Goal: Task Accomplishment & Management: Use online tool/utility

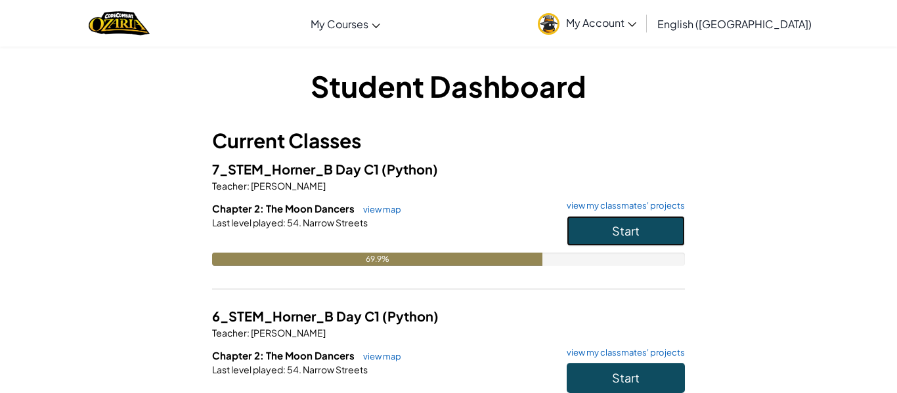
click at [671, 225] on button "Start" at bounding box center [626, 231] width 118 height 30
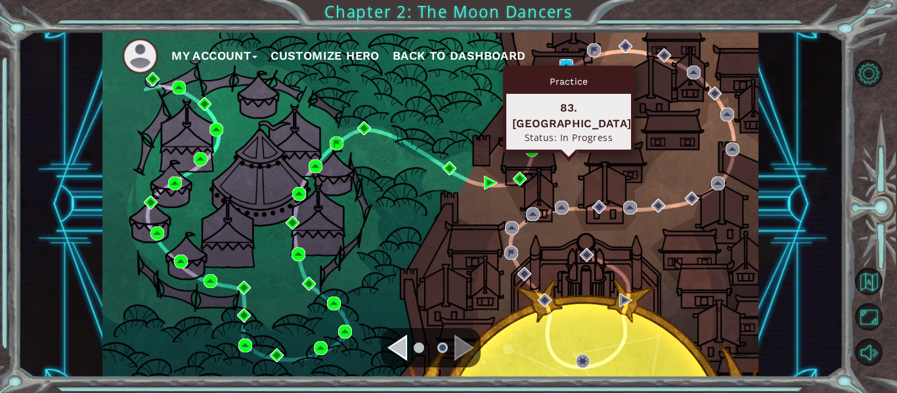
click at [563, 62] on img at bounding box center [567, 66] width 14 height 14
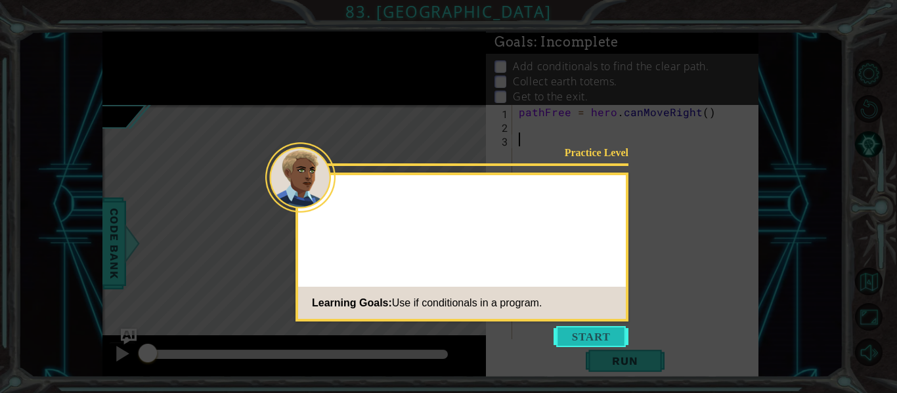
click at [558, 336] on button "Start" at bounding box center [591, 336] width 75 height 21
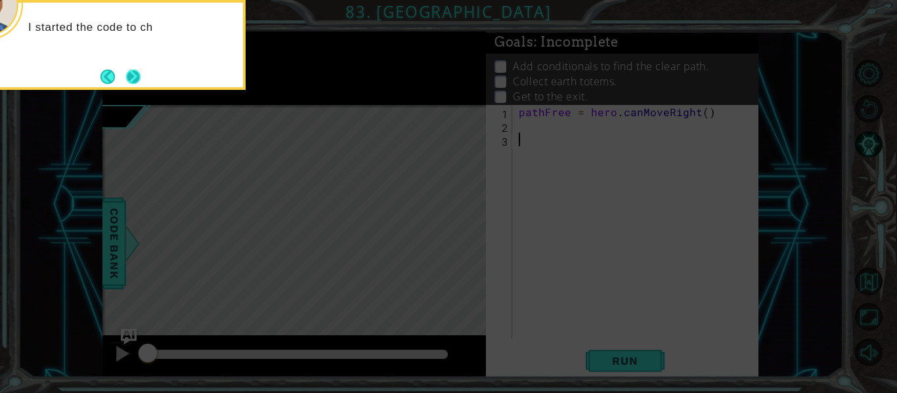
click at [130, 81] on button "Next" at bounding box center [133, 76] width 24 height 24
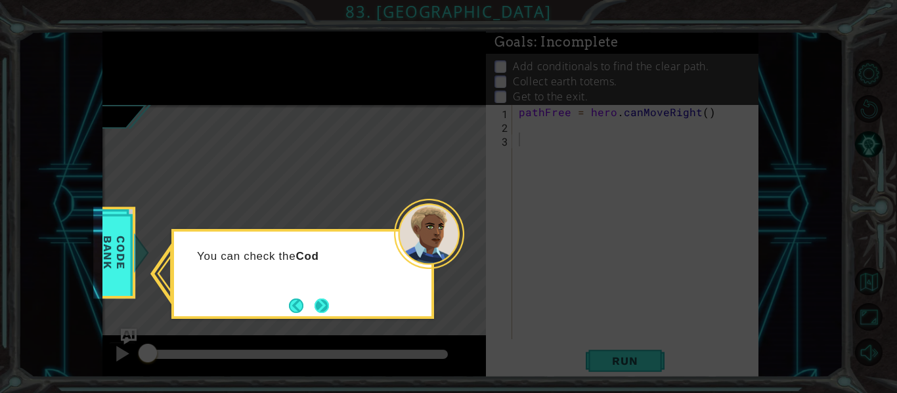
click at [320, 300] on button "Next" at bounding box center [322, 306] width 22 height 22
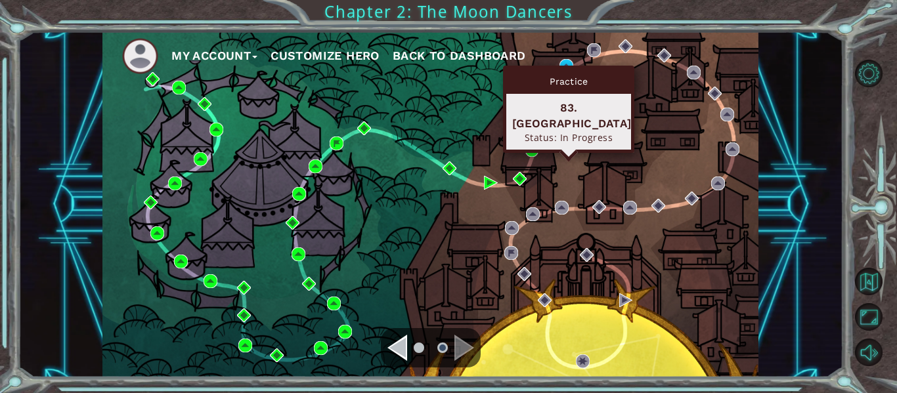
click at [566, 68] on div "Practice 83. [GEOGRAPHIC_DATA] Status: In Progress" at bounding box center [568, 109] width 131 height 87
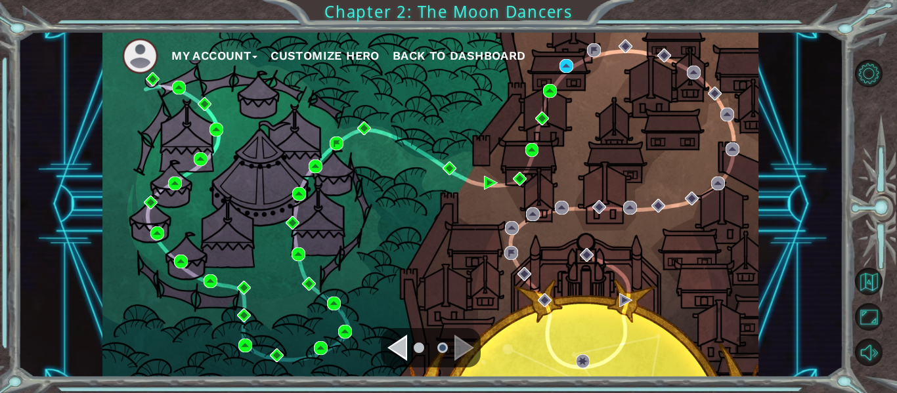
click at [656, 118] on div "My Account Customize Hero Back to Dashboard" at bounding box center [430, 205] width 656 height 346
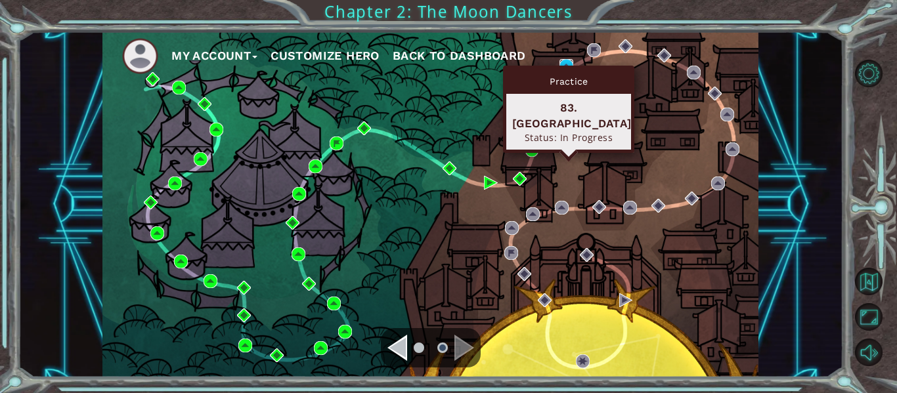
click at [569, 64] on img at bounding box center [567, 66] width 14 height 14
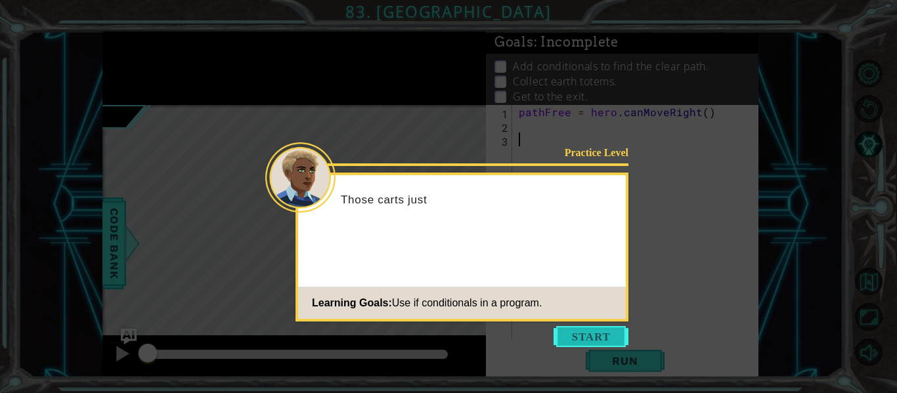
click at [594, 329] on button "Start" at bounding box center [591, 336] width 75 height 21
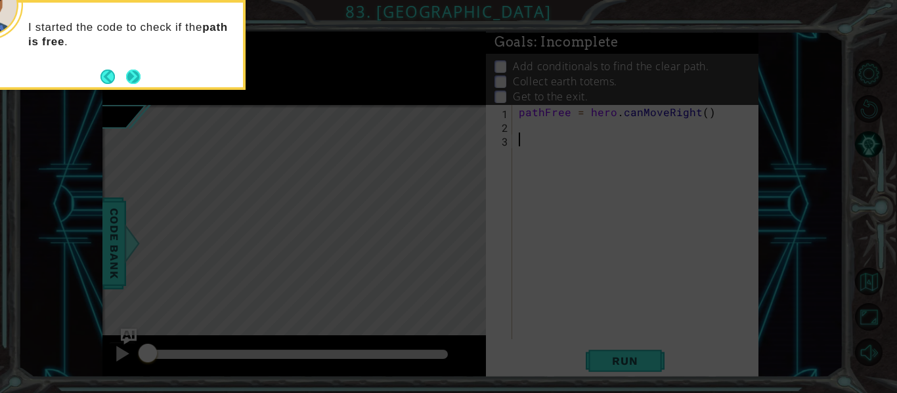
click at [140, 74] on button "Next" at bounding box center [134, 77] width 24 height 24
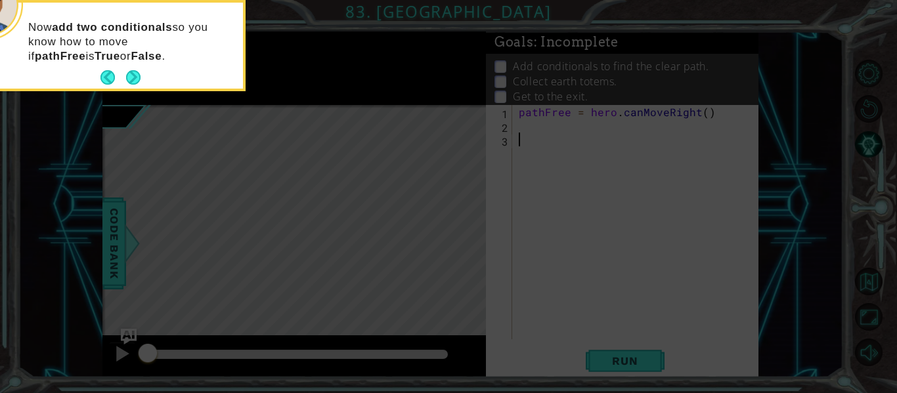
click at [125, 70] on footer at bounding box center [121, 78] width 40 height 20
click at [137, 85] on button "Next" at bounding box center [133, 78] width 18 height 18
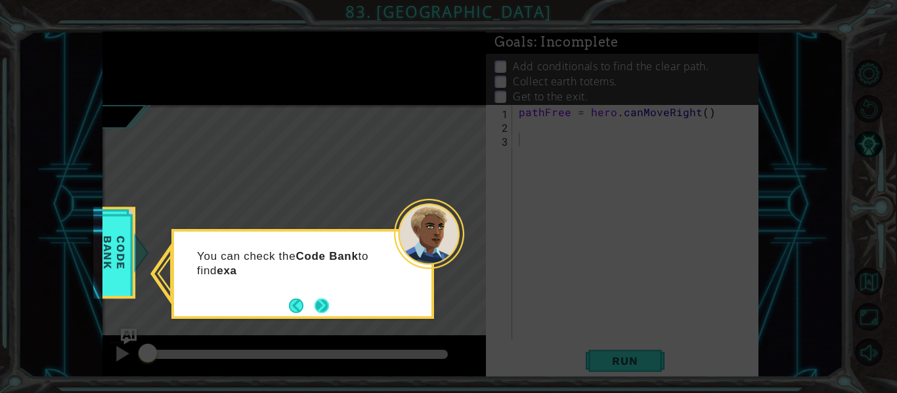
click at [310, 302] on button "Next" at bounding box center [322, 306] width 24 height 24
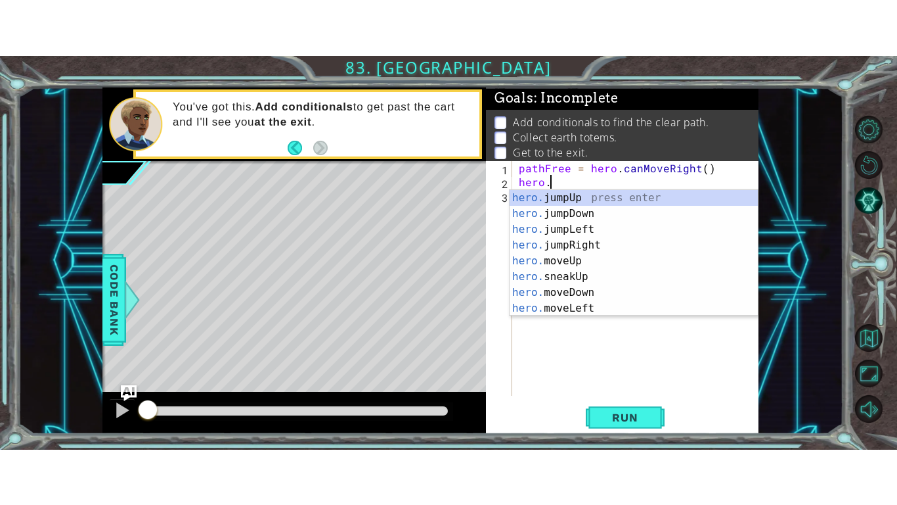
scroll to position [0, 1]
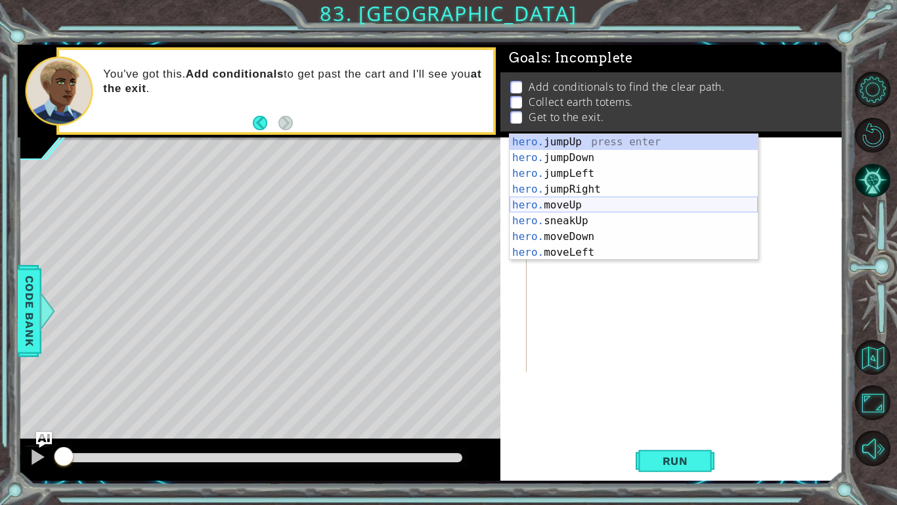
click at [575, 198] on div "hero. jumpUp press enter hero. jumpDown press enter hero. jumpLeft press enter …" at bounding box center [634, 213] width 248 height 158
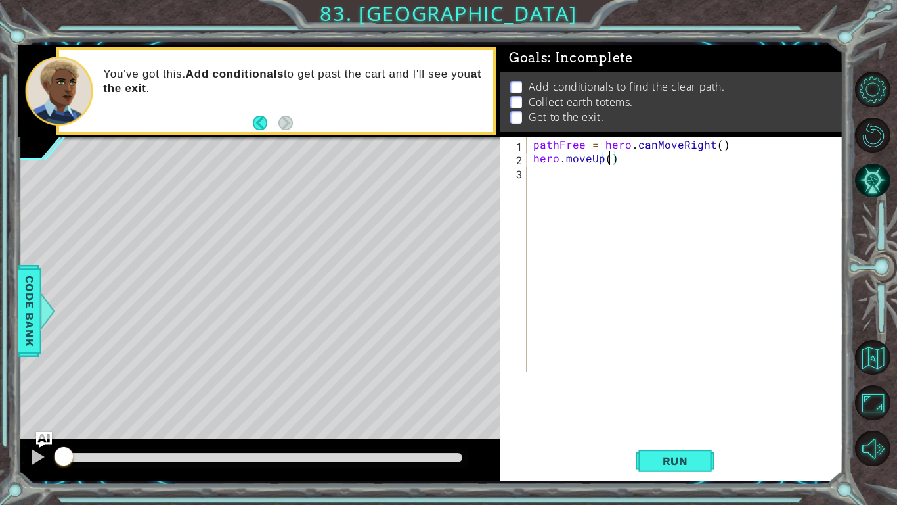
type textarea "hero.moveUp(2)"
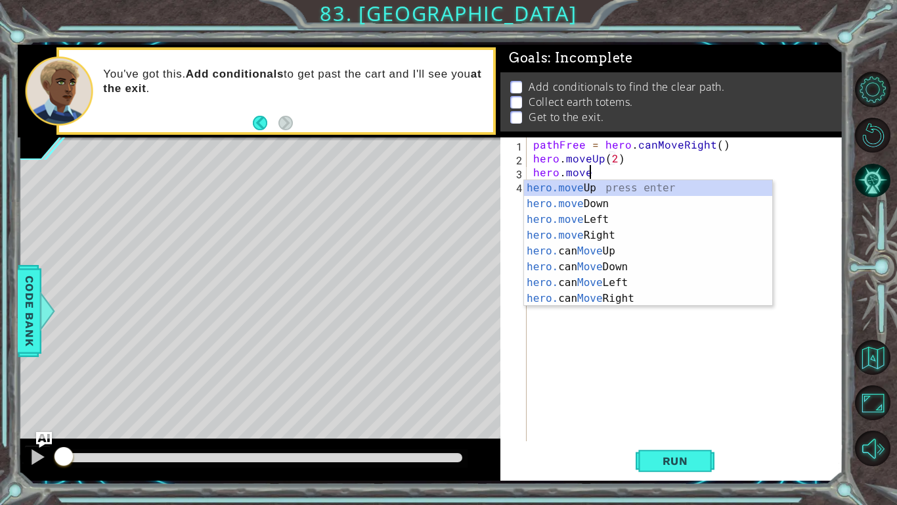
scroll to position [0, 3]
click at [590, 232] on div "hero.move Up press enter hero.move Down press enter hero.move Left press enter …" at bounding box center [648, 259] width 248 height 158
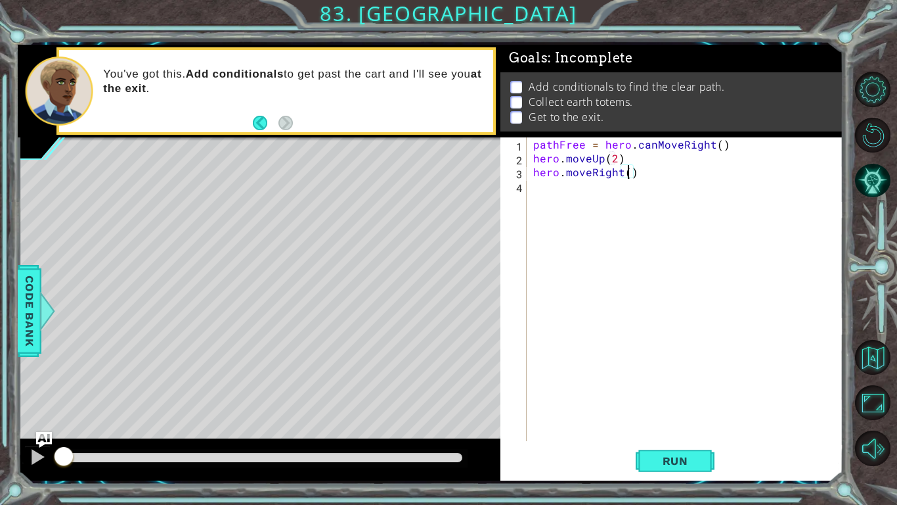
type textarea "hero.moveRight(2)"
click at [619, 215] on div "pa thFree press enter" at bounding box center [648, 231] width 248 height 47
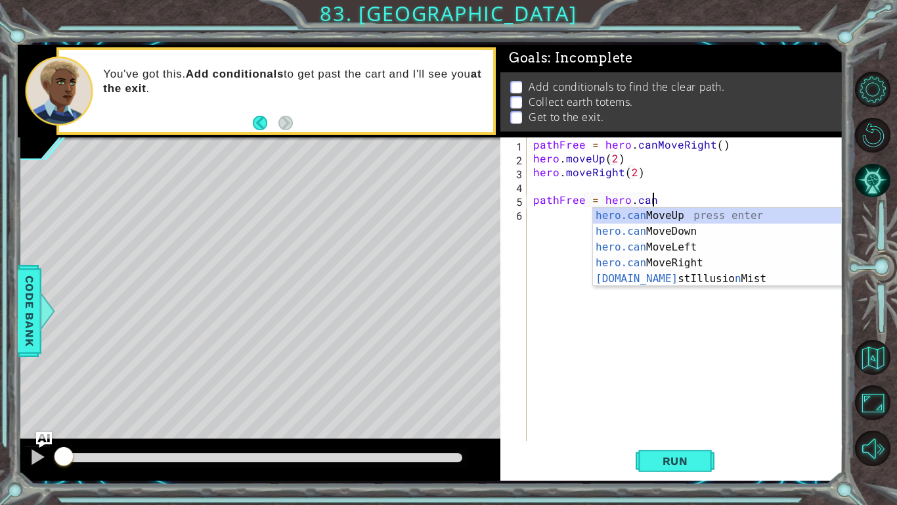
scroll to position [0, 7]
click at [706, 141] on div "pathFree = hero . canMoveRight ( ) hero . moveUp ( 2 ) hero . moveRight ( 2 ) p…" at bounding box center [689, 302] width 316 height 331
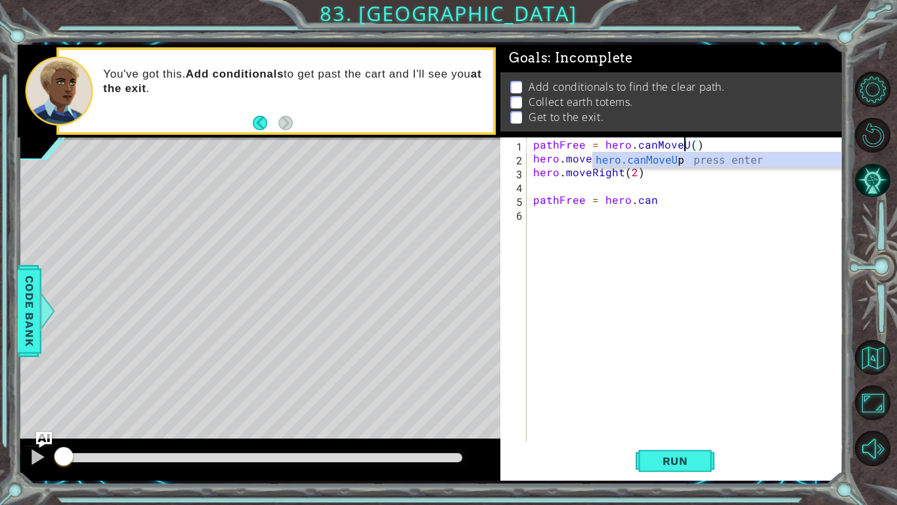
scroll to position [0, 10]
click at [667, 160] on div "hero.canMoveUp press enter" at bounding box center [717, 175] width 248 height 47
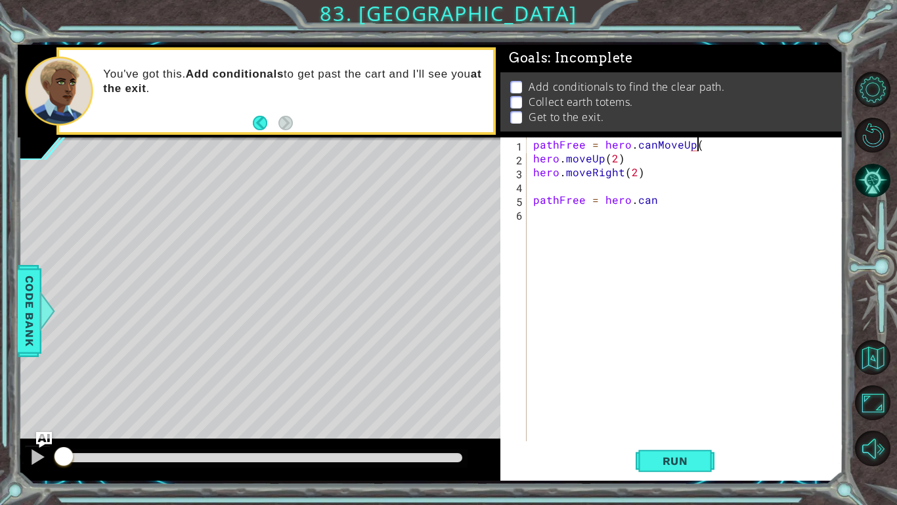
type textarea "pathFree = hero.canMoveUp()"
click at [658, 207] on div "pathFree = hero . canMoveUp ( ) hero . moveUp ( 2 ) hero . moveRight ( 2 ) path…" at bounding box center [689, 302] width 316 height 331
click at [652, 198] on div "pathFree = hero . canMoveUp ( ) hero . moveUp ( 2 ) hero . moveRight ( 2 ) path…" at bounding box center [689, 302] width 316 height 331
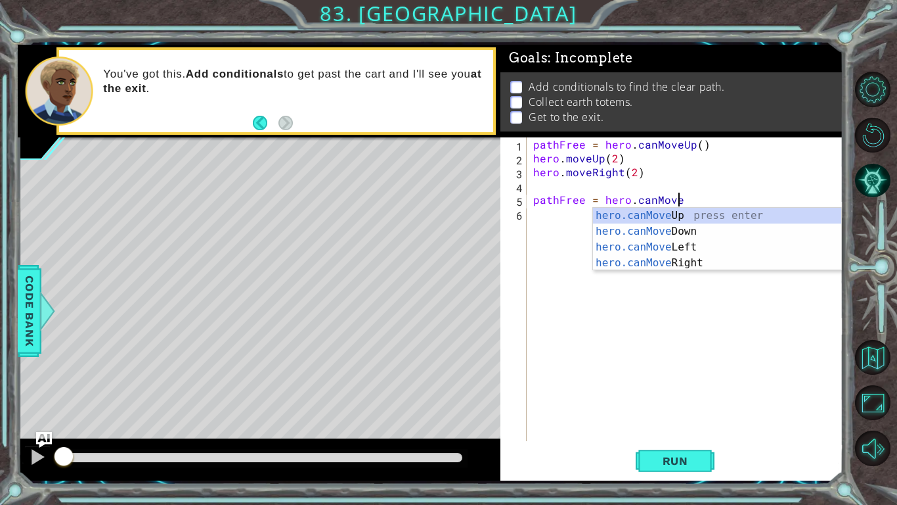
scroll to position [0, 9]
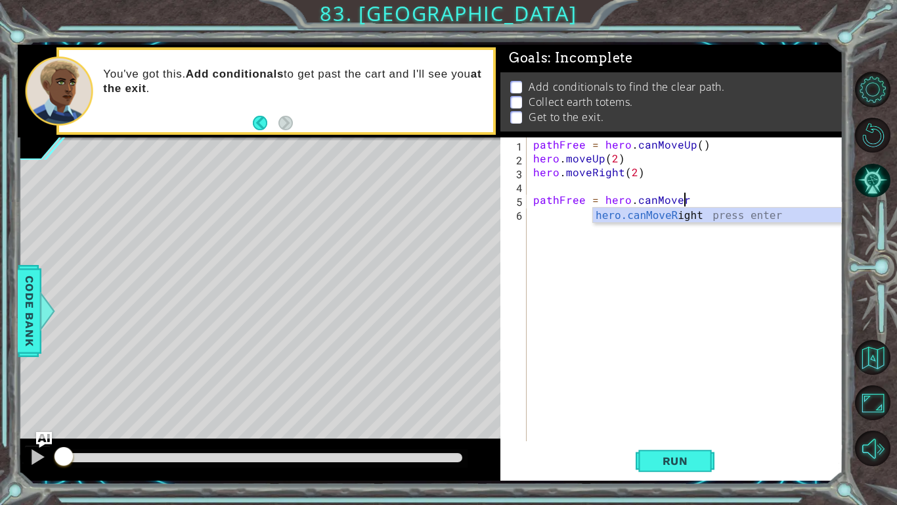
click at [642, 169] on div "pathFree = hero . canMoveUp ( ) hero . moveUp ( 2 ) hero . moveRight ( 2 ) path…" at bounding box center [689, 302] width 316 height 331
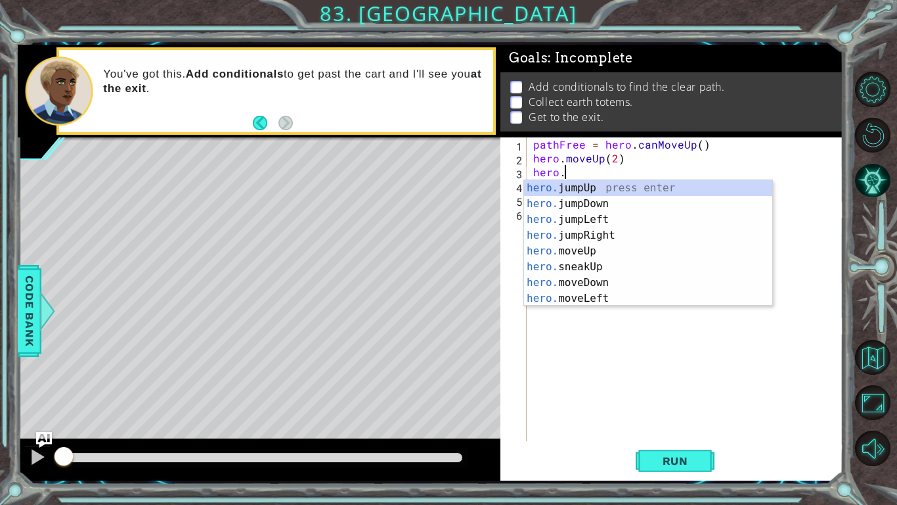
scroll to position [0, 1]
type textarea "h"
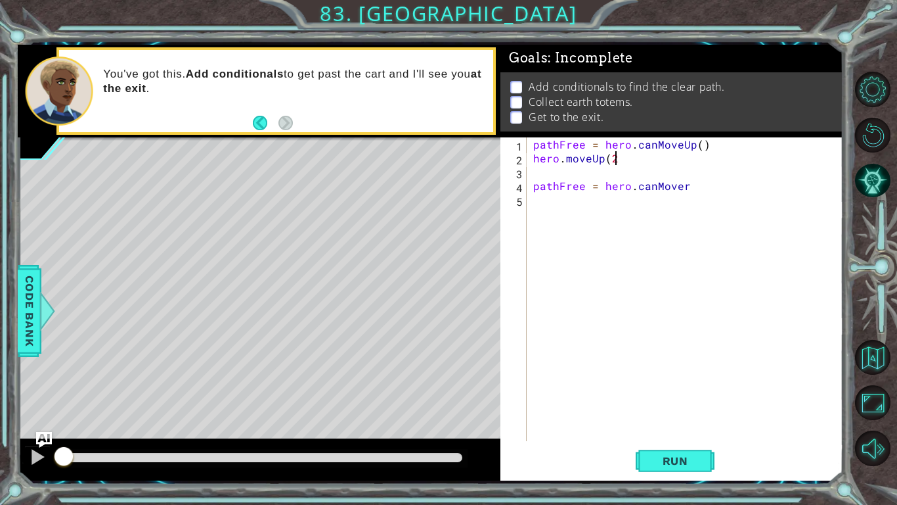
scroll to position [0, 5]
type textarea "hero.moveUp(2)"
type textarea "pathFree = hero.canMover"
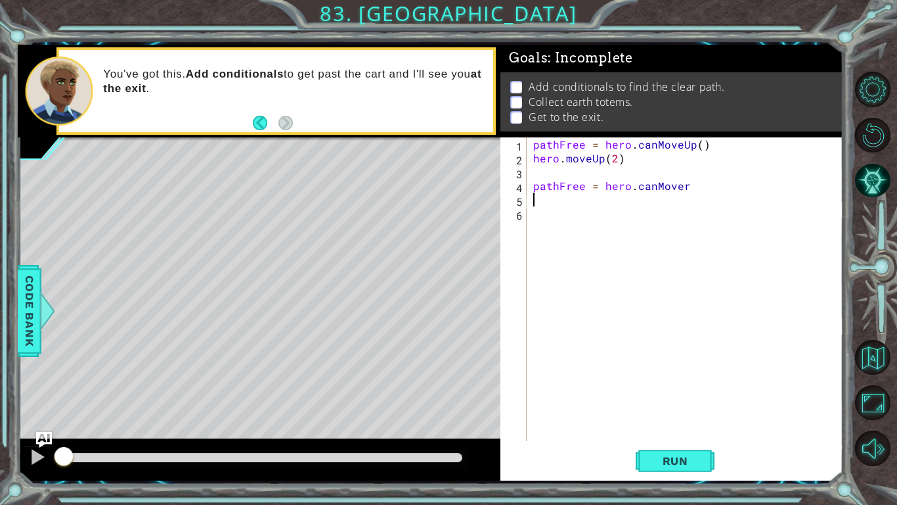
type textarea "pathFree = hero.canMover"
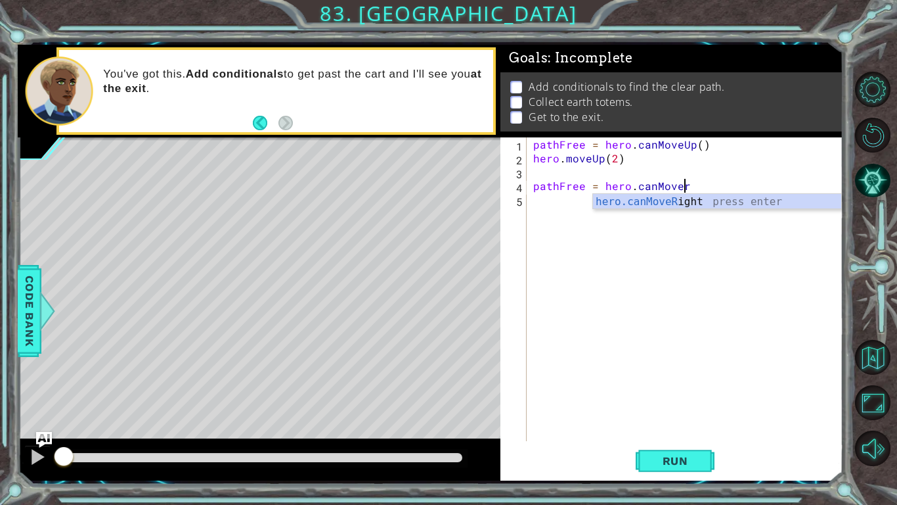
click at [676, 194] on div "hero.canMoveR ight press enter" at bounding box center [717, 217] width 248 height 47
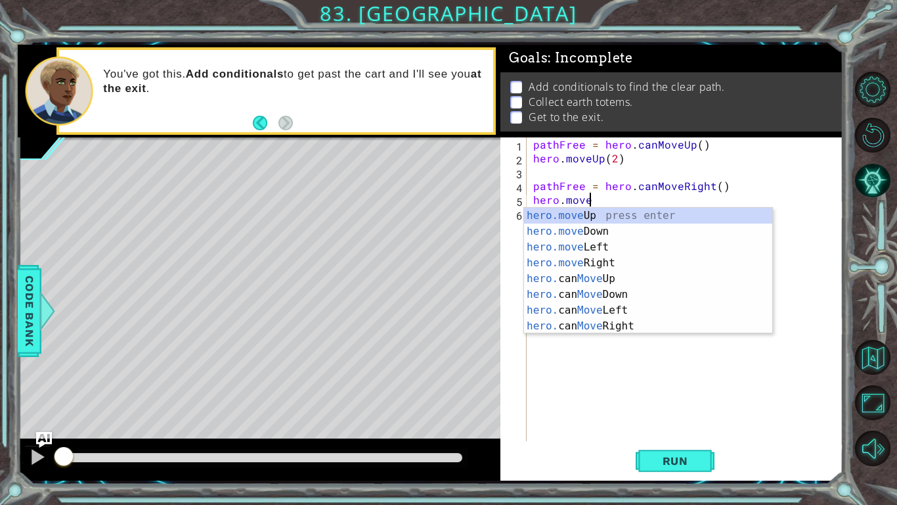
scroll to position [0, 3]
click at [585, 258] on div "hero.move Up press enter hero.move Down press enter hero.move Left press enter …" at bounding box center [648, 287] width 248 height 158
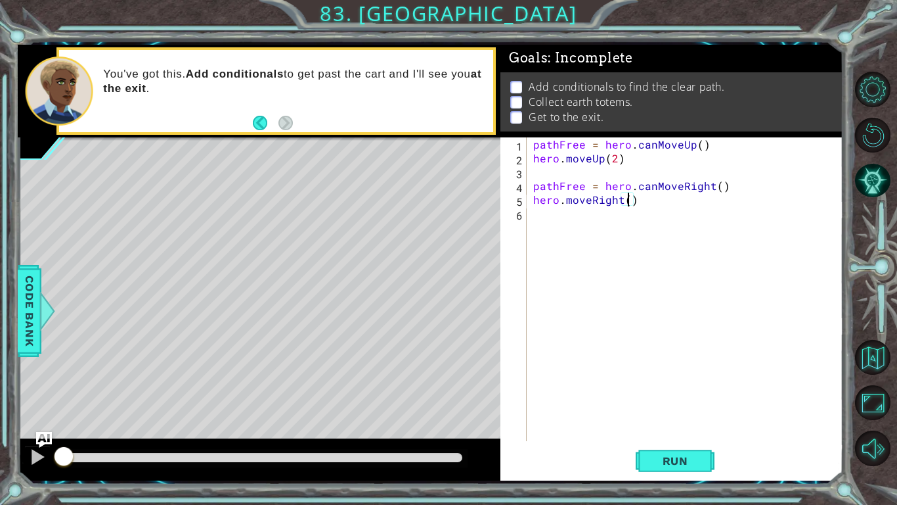
type textarea "hero.moveRight(2)"
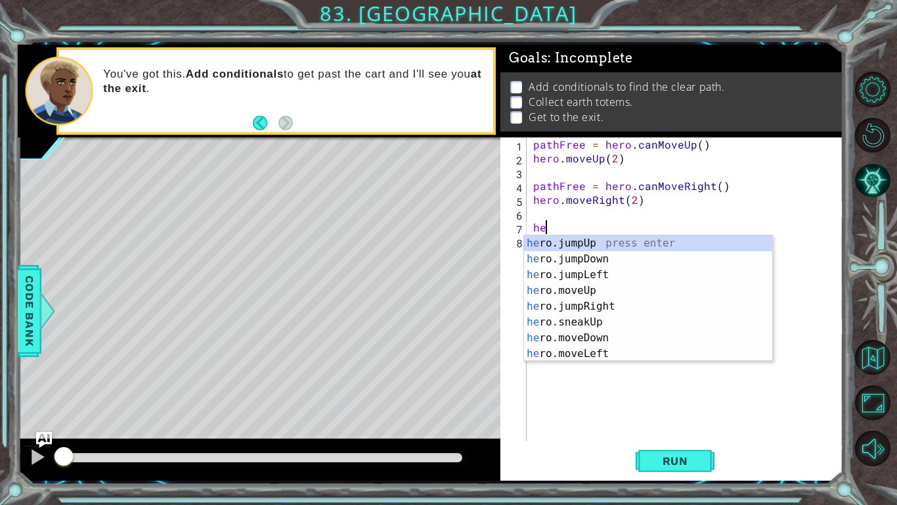
type textarea "h"
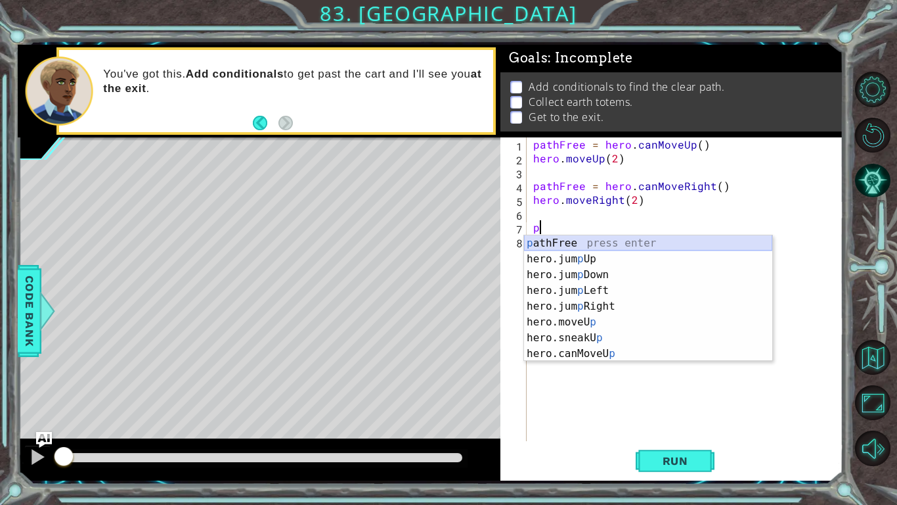
click at [594, 240] on div "p athFree press enter hero.jum p Up press enter hero.jum p Down press enter her…" at bounding box center [648, 314] width 248 height 158
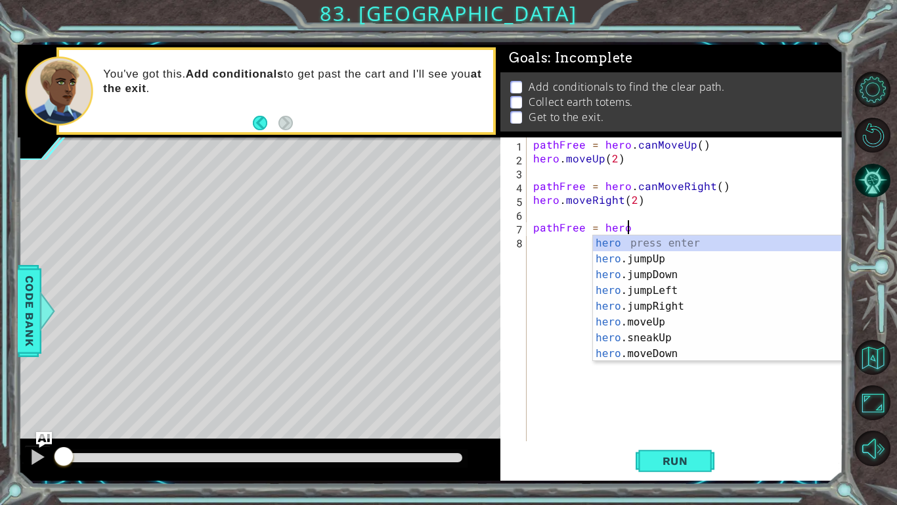
scroll to position [0, 5]
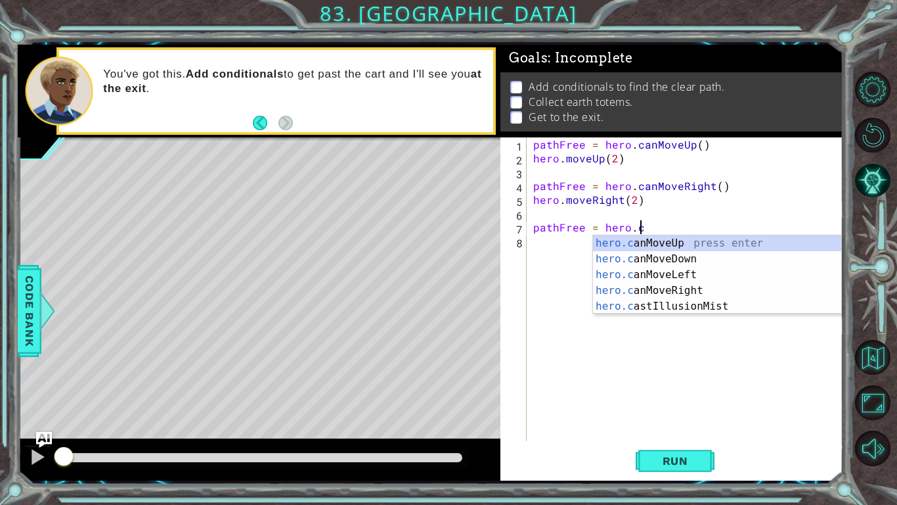
type textarea "pathFree = hero.can"
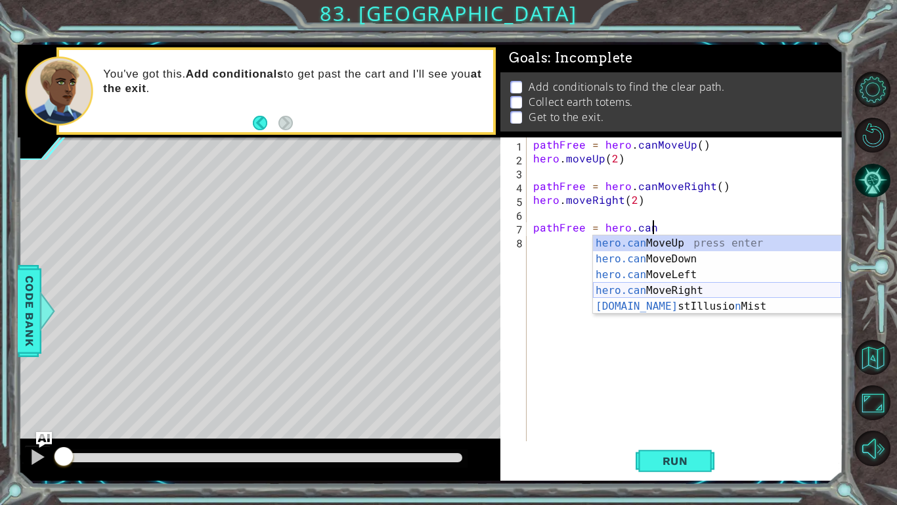
click at [696, 294] on div "hero.can MoveUp press enter hero.can MoveDown press enter hero.can MoveLeft pre…" at bounding box center [717, 290] width 248 height 110
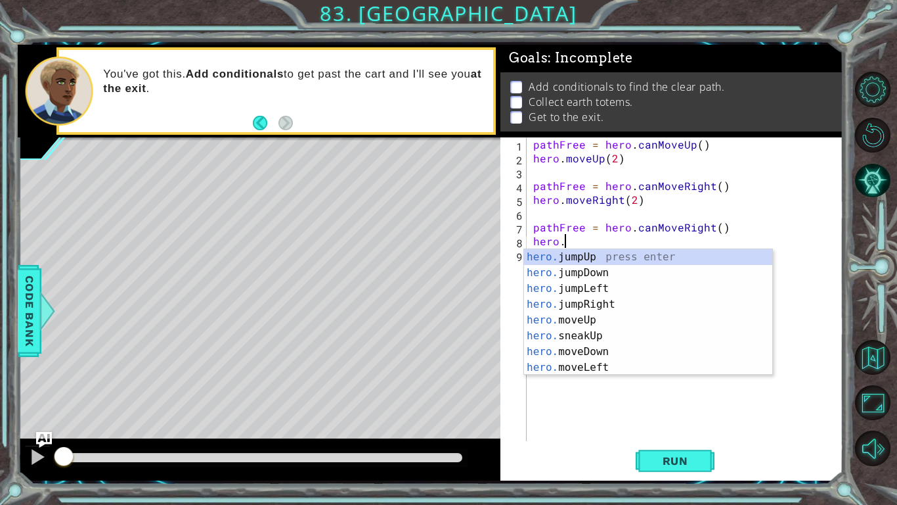
scroll to position [0, 1]
click at [707, 231] on div "pathFree = hero . canMoveUp ( ) hero . moveUp ( 2 ) pathFree = hero . canMoveRi…" at bounding box center [689, 302] width 316 height 331
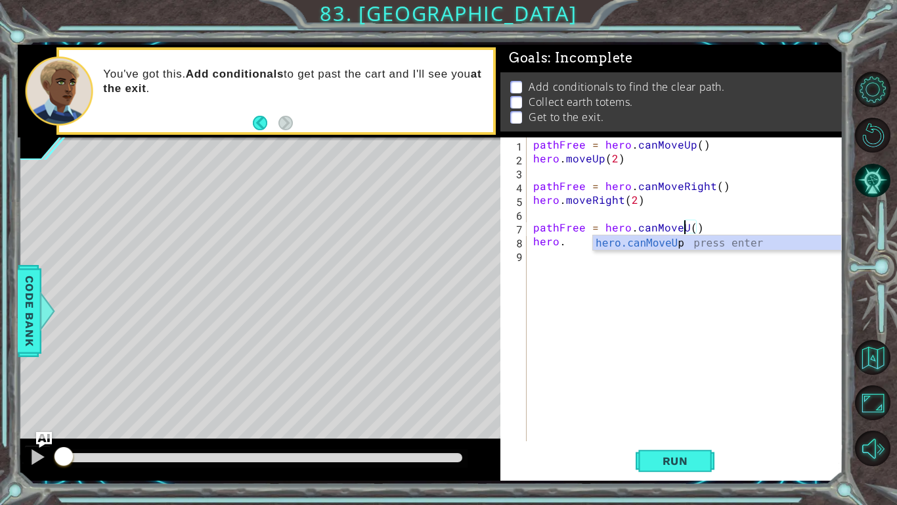
scroll to position [0, 10]
click at [579, 244] on div "pathFree = hero . canMoveUp ( ) hero . moveUp ( 2 ) pathFree = hero . canMoveRi…" at bounding box center [689, 302] width 316 height 331
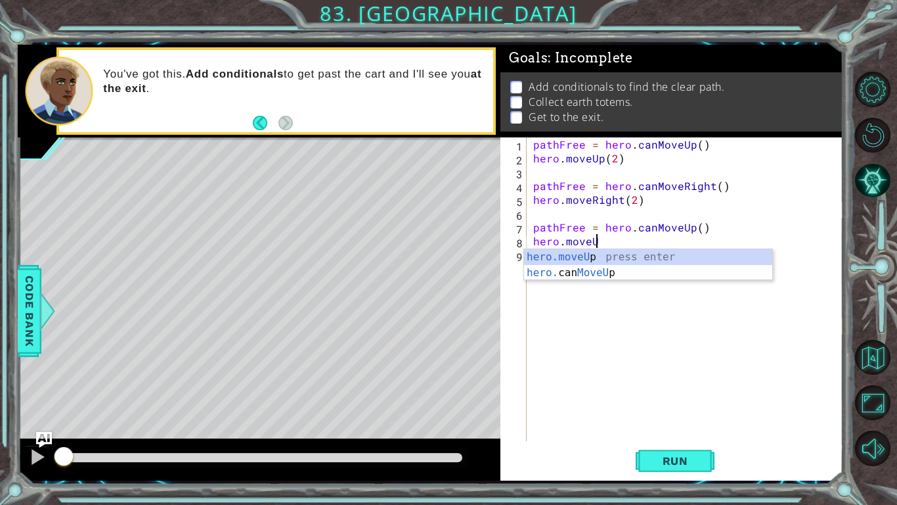
scroll to position [0, 3]
click at [581, 260] on div "hero.moveUp press enter hero. can MoveUp press enter" at bounding box center [648, 280] width 248 height 63
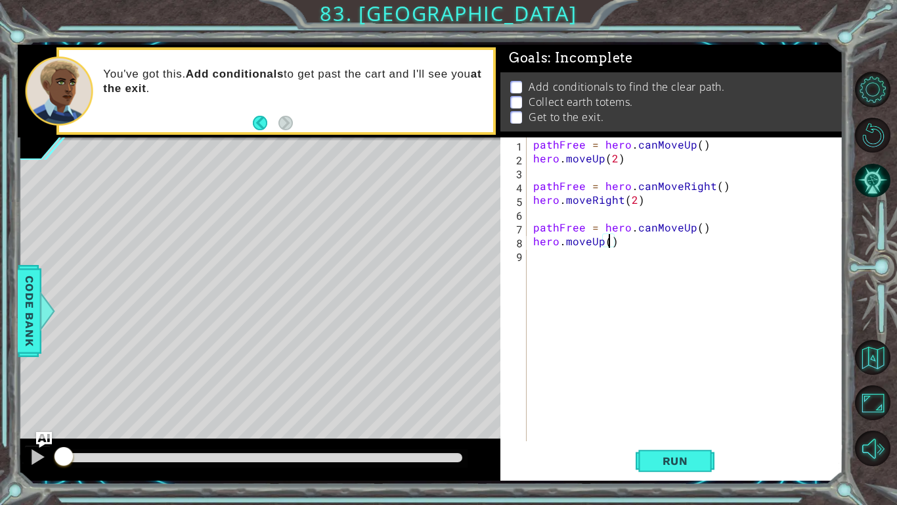
scroll to position [0, 5]
type textarea "hero.moveUp(2)"
click at [694, 393] on span "Run" at bounding box center [676, 460] width 52 height 13
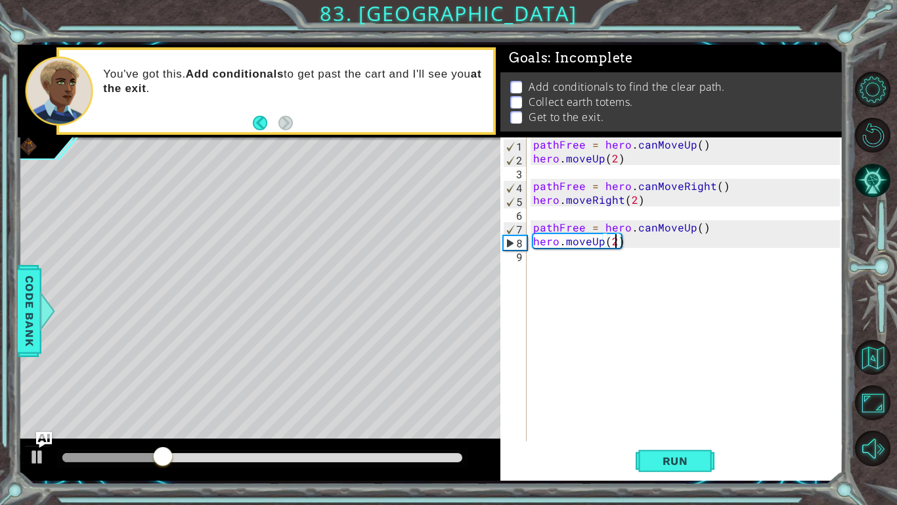
type textarea "hero.moveUp(2)"
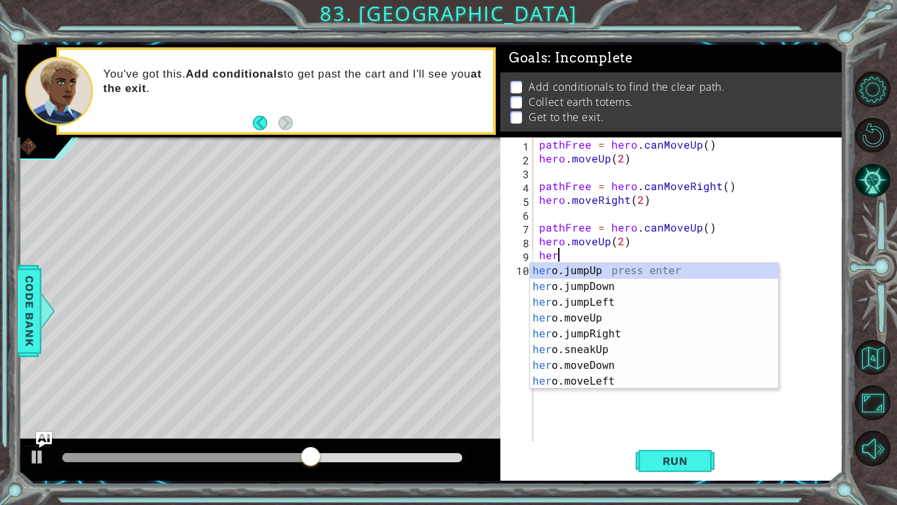
scroll to position [0, 0]
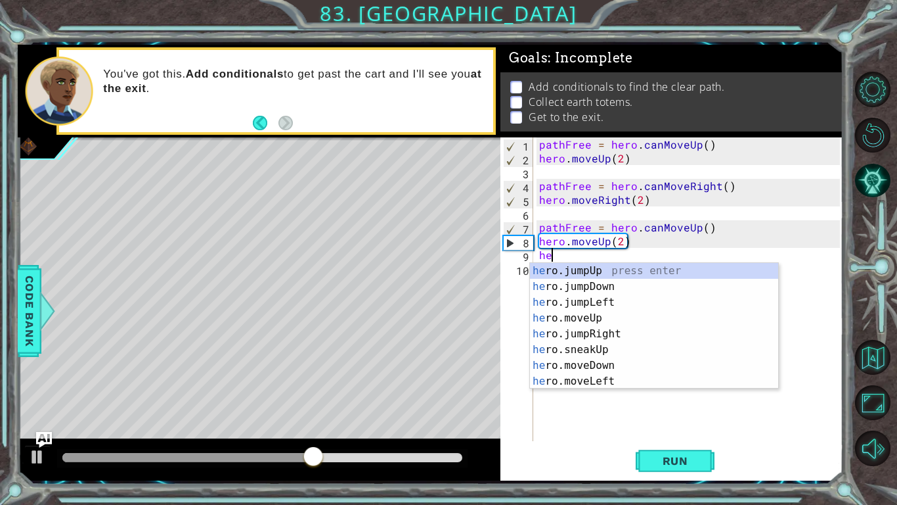
type textarea "h"
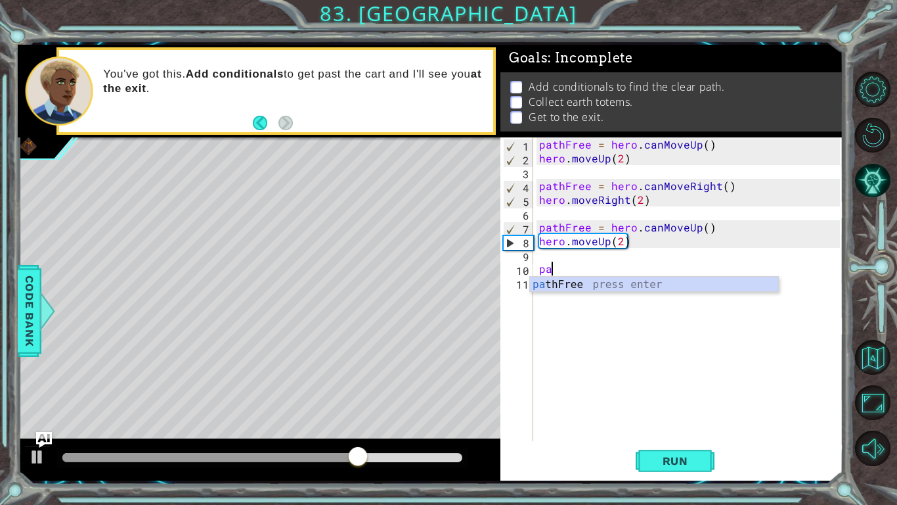
type textarea "pa"
click at [625, 275] on body "1 ההההההההההההההההההההההההההההההההההההההההההההההההההההההההההההההההההההההההההההה…" at bounding box center [448, 252] width 897 height 505
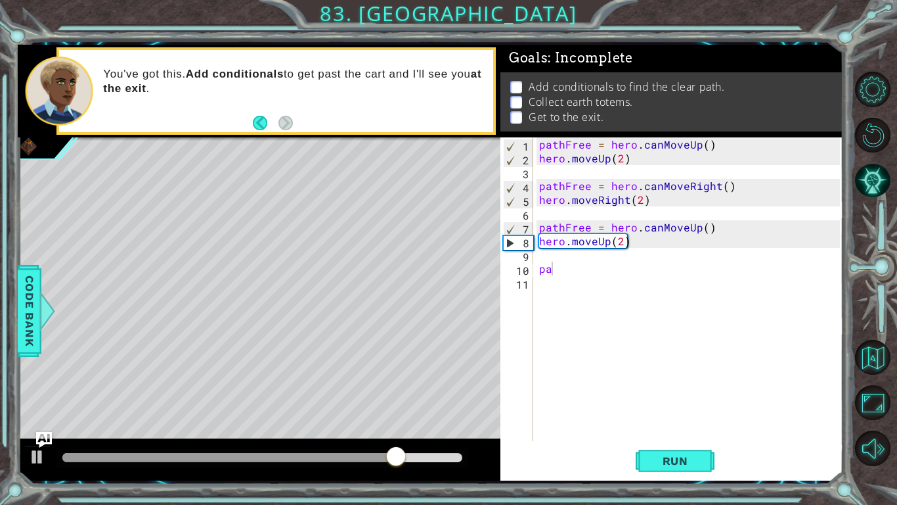
click at [554, 277] on div "pathFree = hero . canMoveUp ( ) hero . moveUp ( 2 ) pathFree = hero . canMoveRi…" at bounding box center [692, 302] width 310 height 331
click at [555, 273] on div "pathFree = hero . canMoveUp ( ) hero . moveUp ( 2 ) pathFree = hero . canMoveRi…" at bounding box center [692, 302] width 310 height 331
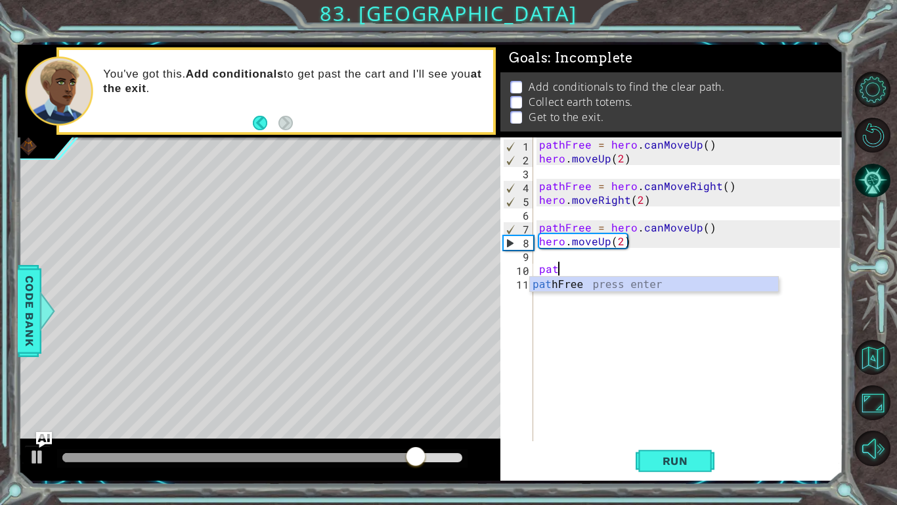
scroll to position [0, 1]
click at [571, 278] on div "path Free press enter" at bounding box center [654, 300] width 248 height 47
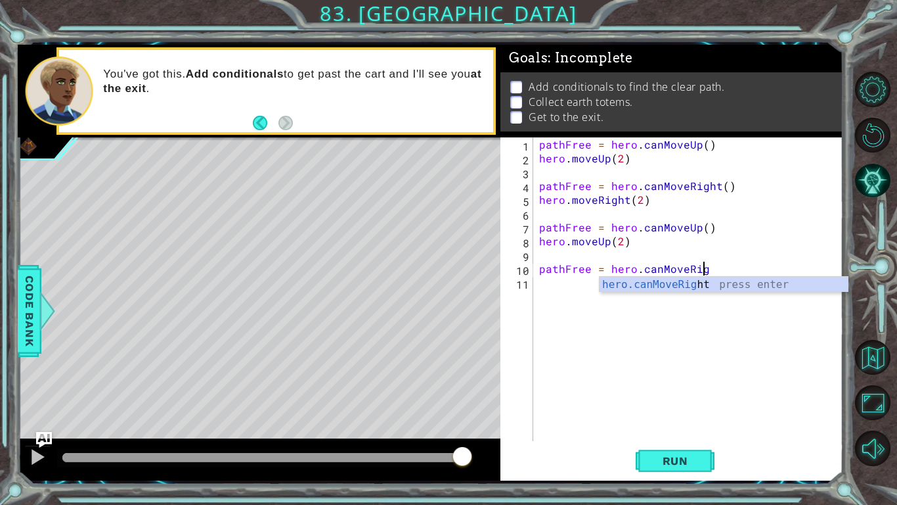
scroll to position [0, 10]
type textarea "pathFree = hero.canMoveRight"
click at [638, 288] on div "hero.canMoveRight press enter" at bounding box center [724, 300] width 248 height 47
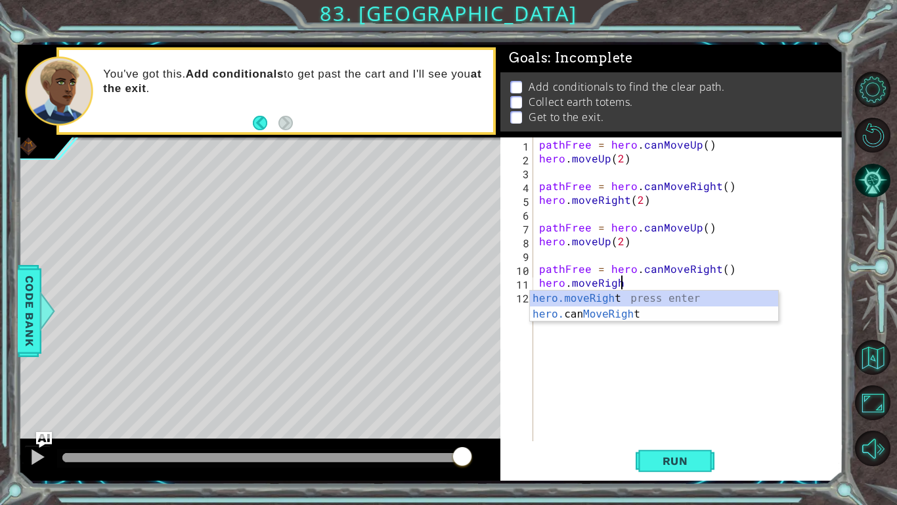
scroll to position [0, 5]
click at [644, 296] on div "hero.moveRight press enter hero. can MoveRight press enter" at bounding box center [654, 321] width 248 height 63
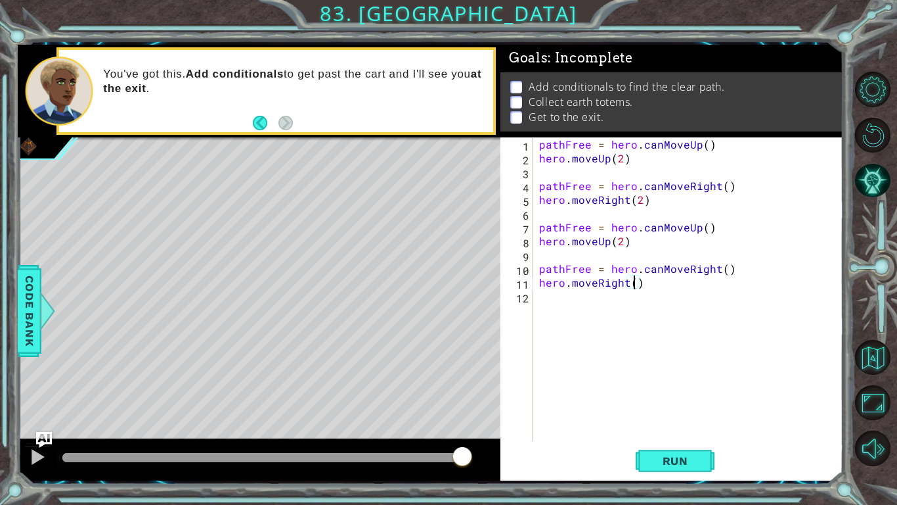
type textarea "hero.moveRight(2)"
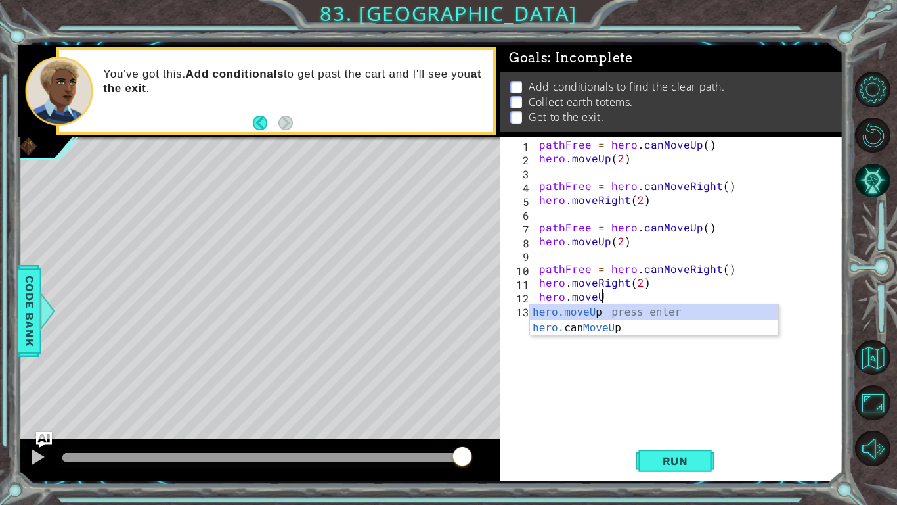
scroll to position [0, 3]
click at [659, 302] on div "pathFree = hero . canMoveUp ( ) hero . moveUp ( 2 ) pathFree = hero . canMoveRi…" at bounding box center [692, 302] width 310 height 331
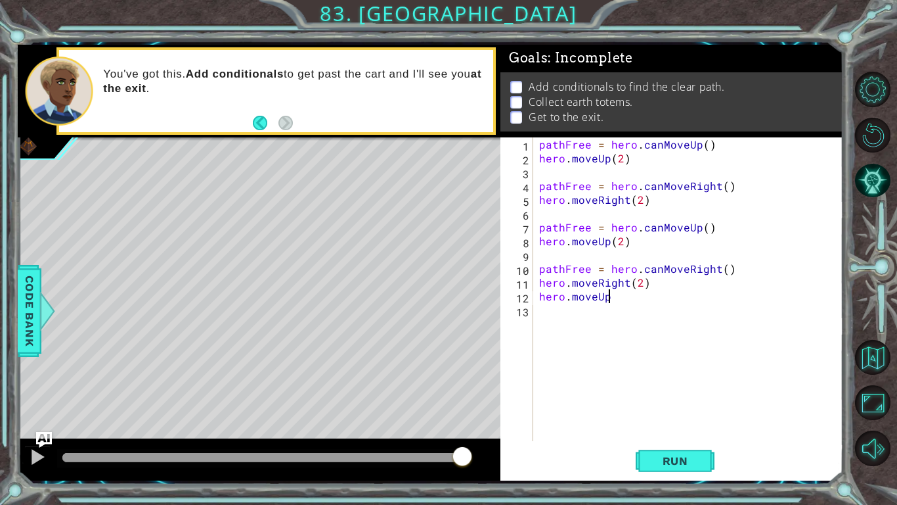
click at [614, 299] on div "pathFree = hero . canMoveUp ( ) hero . moveUp ( 2 ) pathFree = hero . canMoveRi…" at bounding box center [692, 302] width 310 height 331
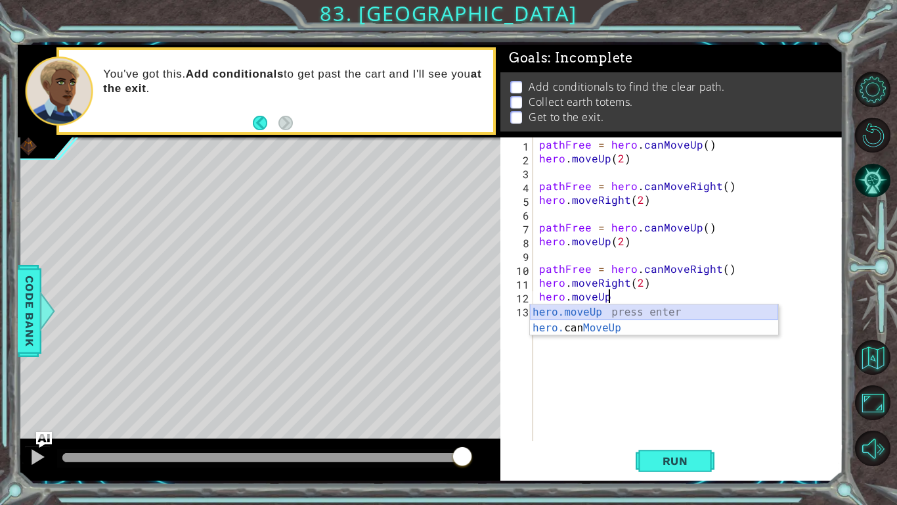
click at [637, 312] on div "hero.moveUp press enter hero. can MoveUp press enter" at bounding box center [654, 335] width 248 height 63
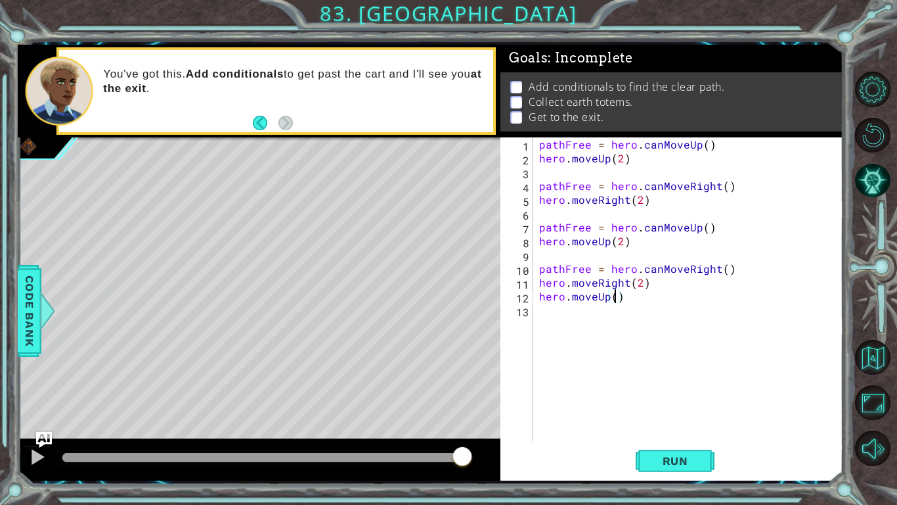
type textarea "hero.moveUp(1)"
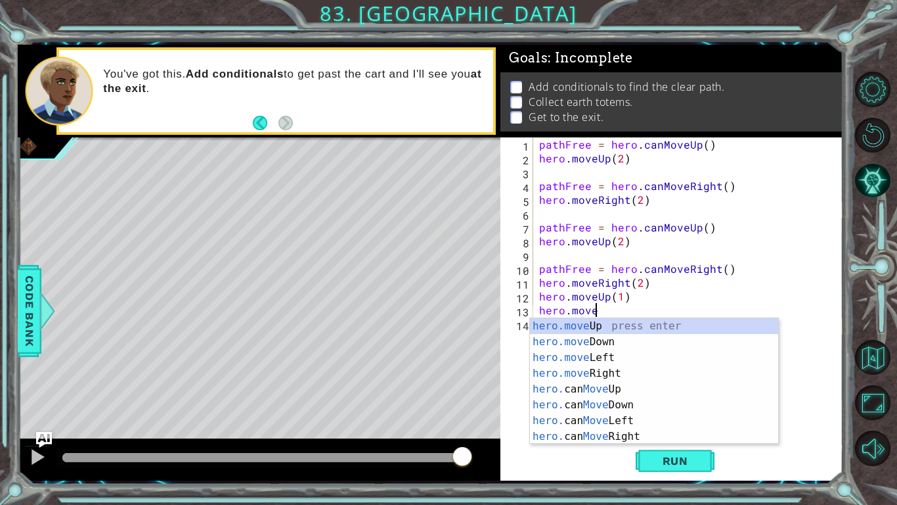
scroll to position [0, 3]
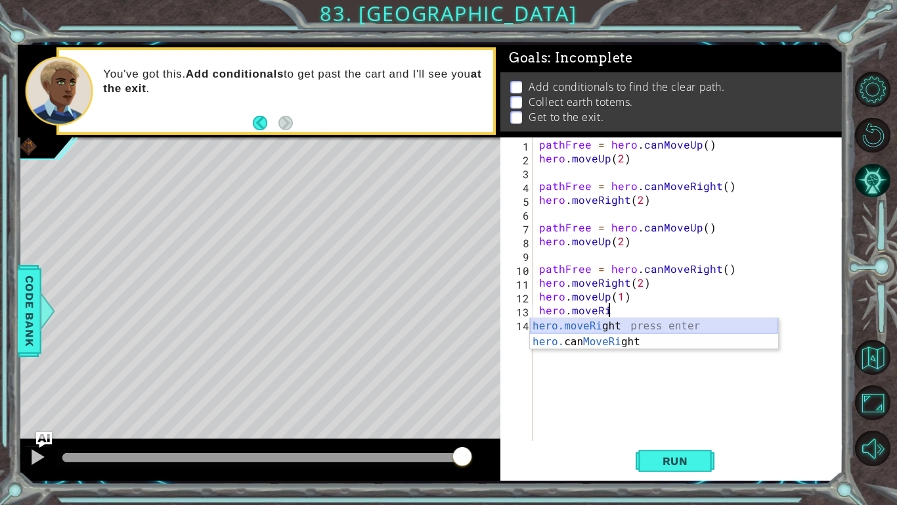
click at [692, 328] on div "hero.moveRi ght press enter hero. can MoveRi ght press enter" at bounding box center [654, 349] width 248 height 63
type textarea "hero.moveRight(1)"
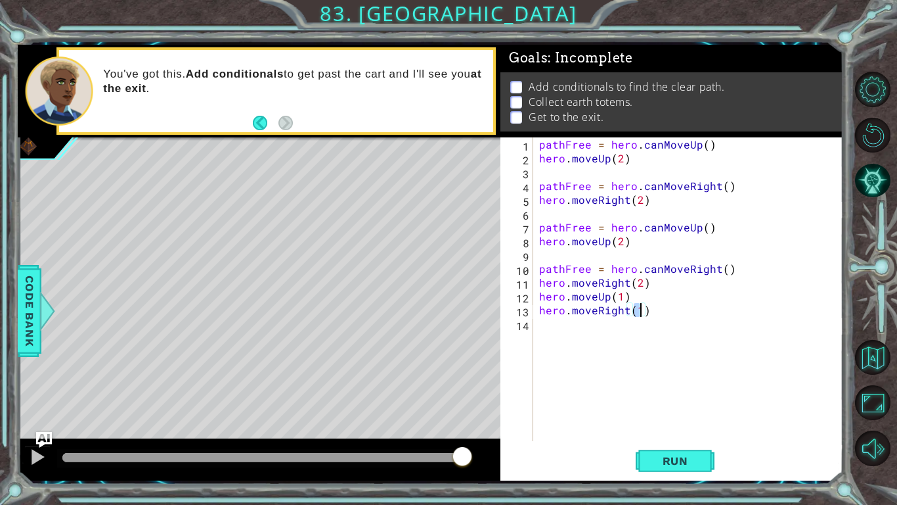
click at [692, 328] on div "pathFree = hero . canMoveUp ( ) hero . moveUp ( 2 ) pathFree = hero . canMoveRi…" at bounding box center [692, 302] width 310 height 331
click at [681, 393] on span "Run" at bounding box center [676, 460] width 52 height 13
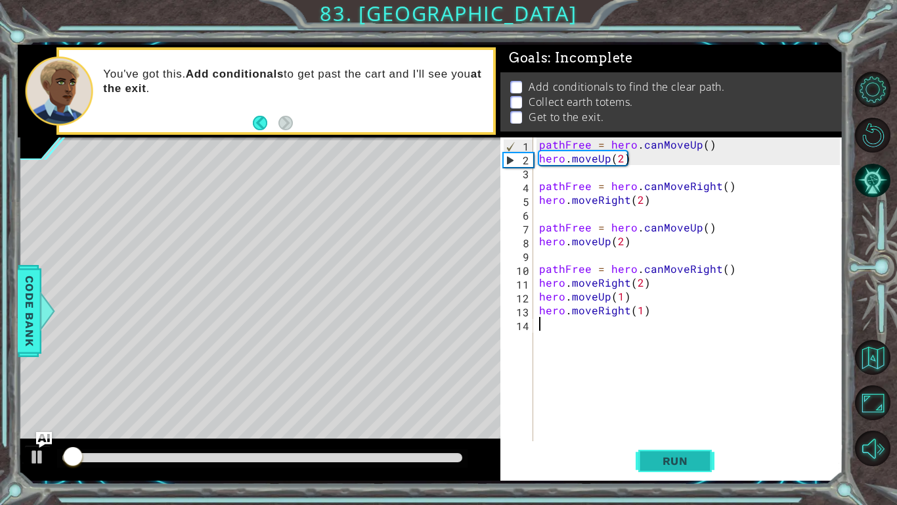
click at [681, 393] on span "Run" at bounding box center [676, 460] width 52 height 13
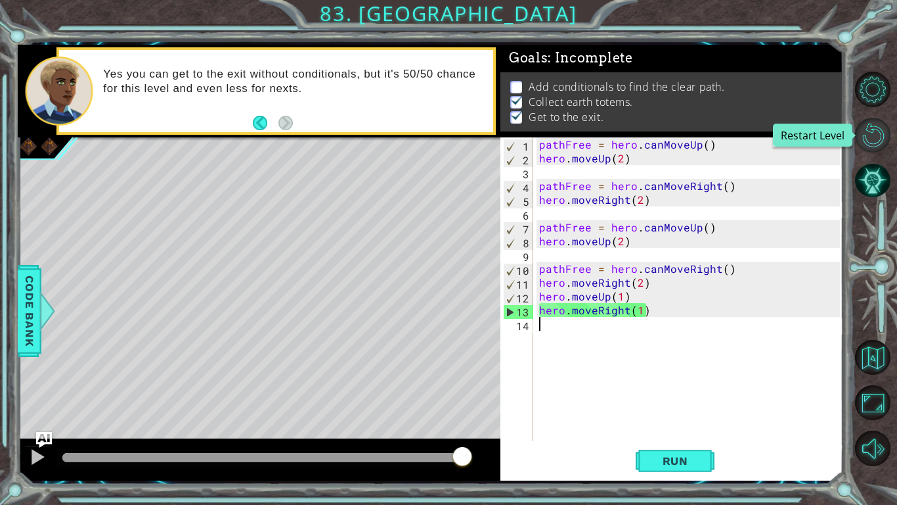
click at [870, 124] on button "Restart Level" at bounding box center [872, 135] width 35 height 35
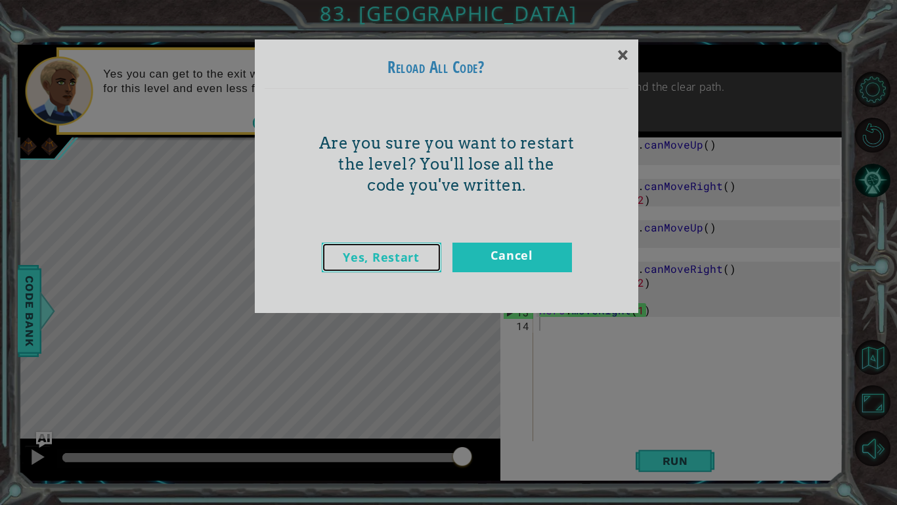
click at [378, 251] on link "Yes, Restart" at bounding box center [382, 257] width 120 height 30
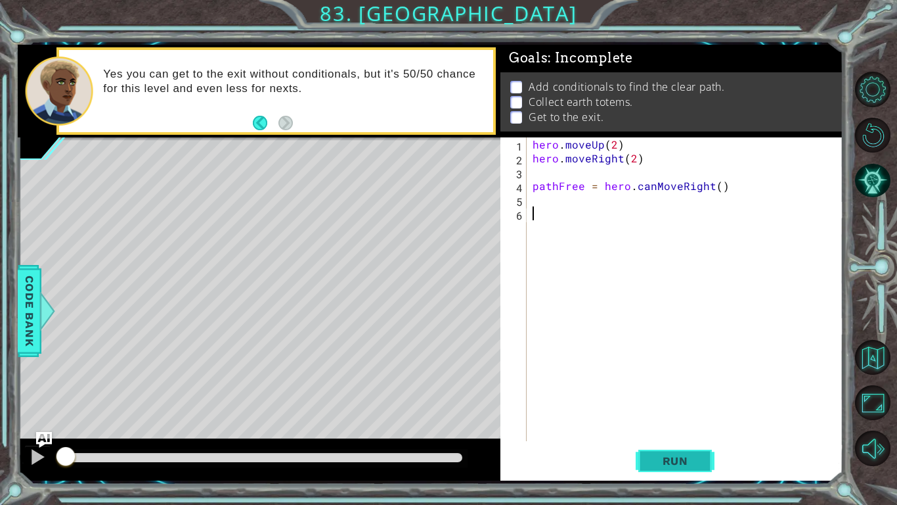
click at [696, 393] on span "Run" at bounding box center [676, 460] width 52 height 13
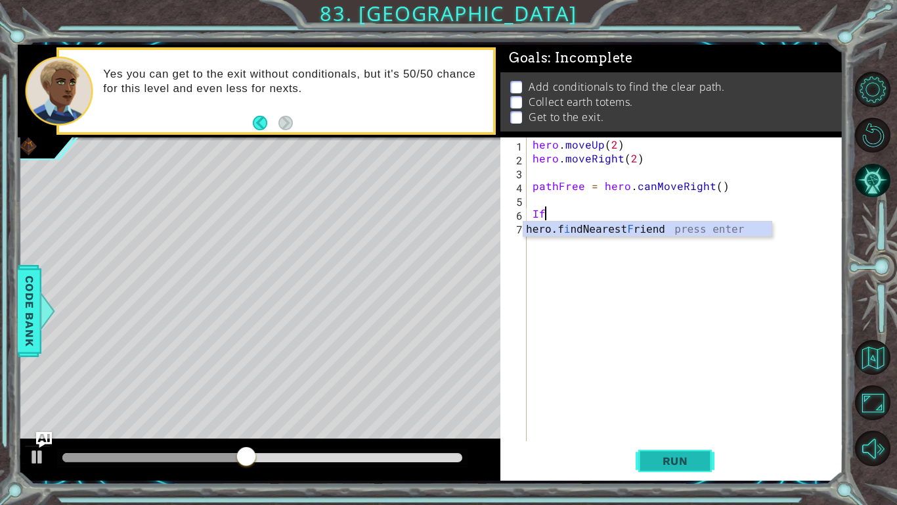
type textarea "I"
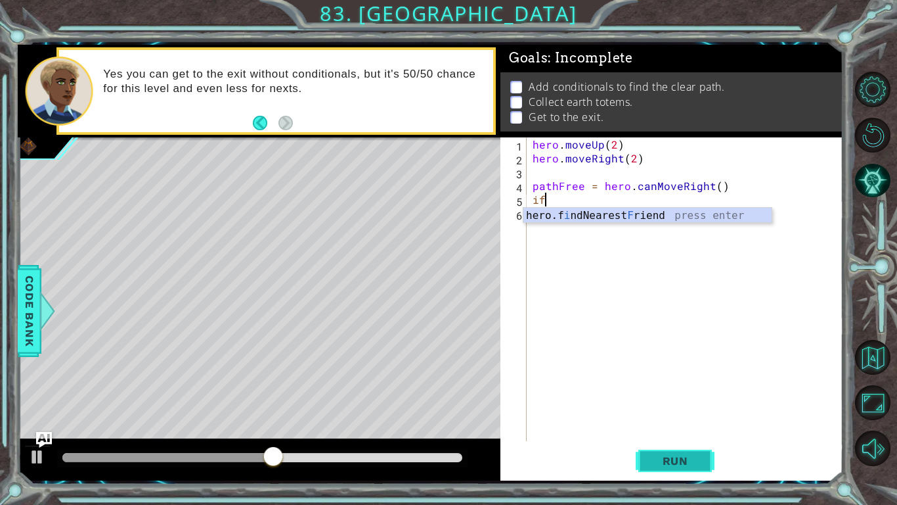
type textarea "i"
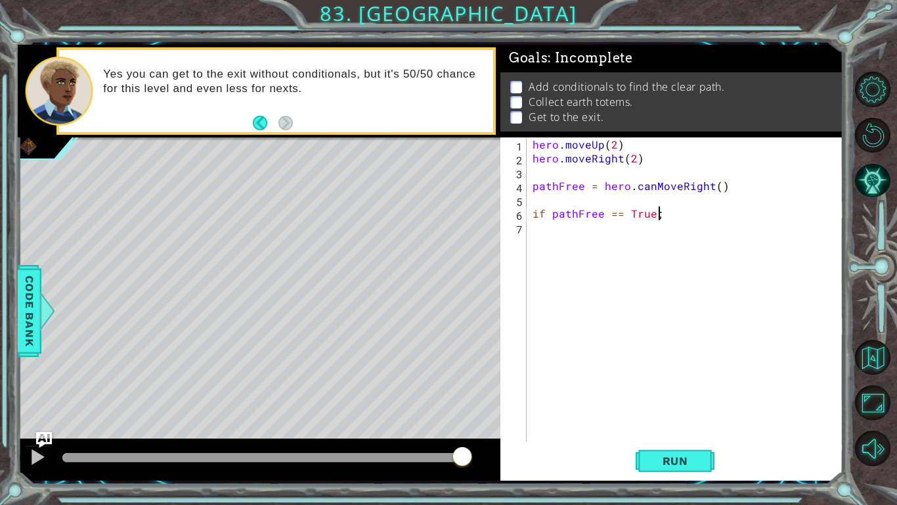
scroll to position [0, 7]
type textarea "if pathFree == True:"
type textarea "M"
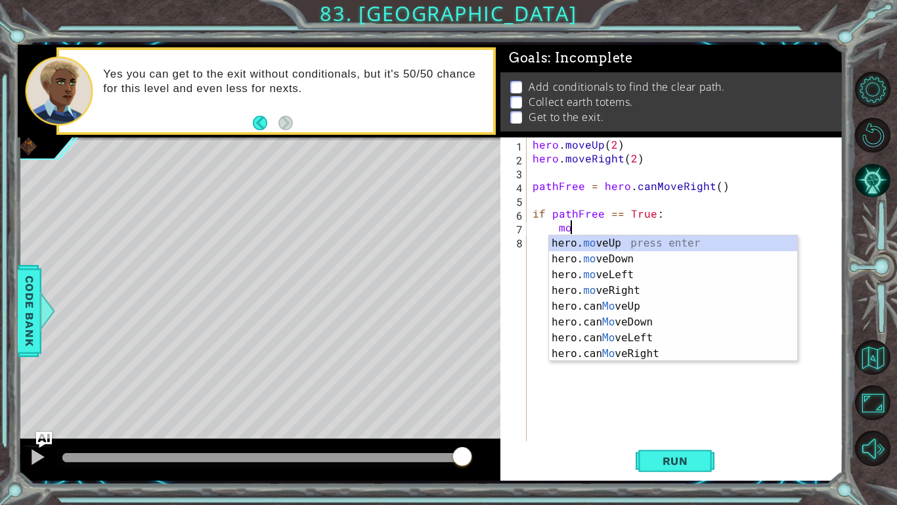
type textarea "m"
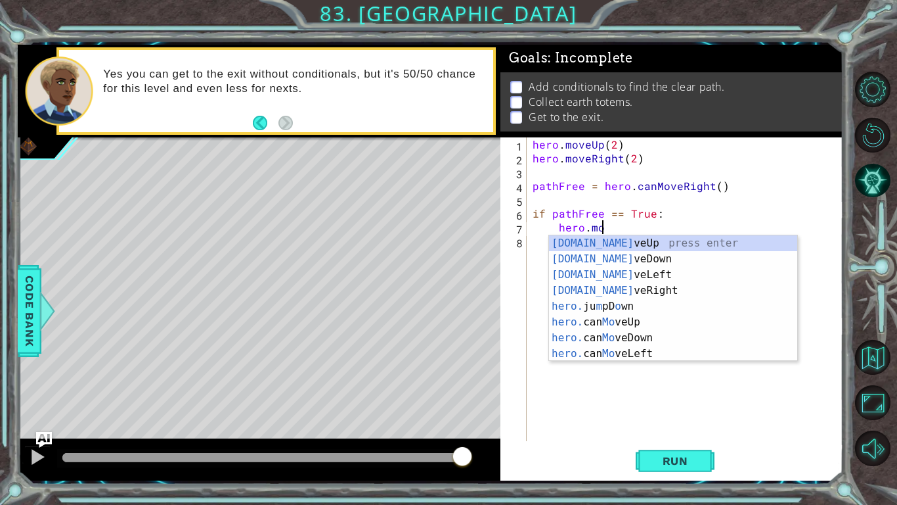
scroll to position [0, 4]
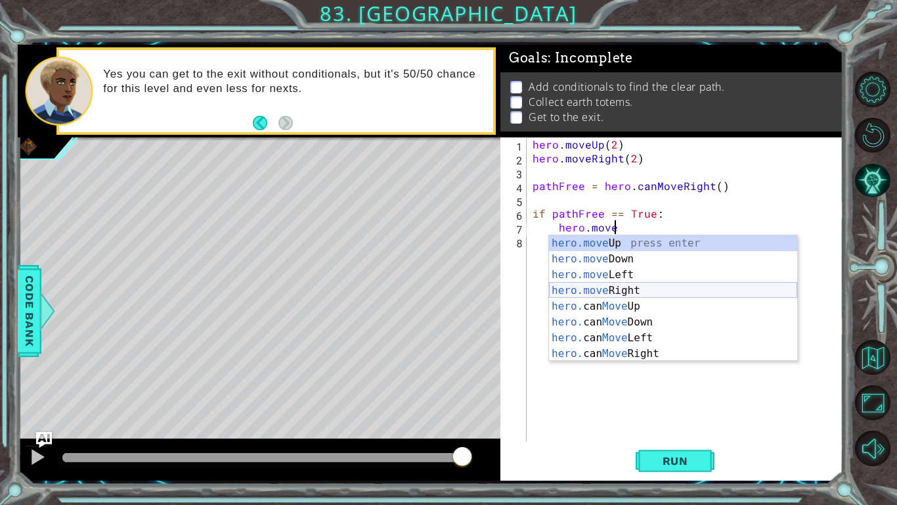
click at [668, 294] on div "hero.move Up press enter hero.move Down press enter hero.move Left press enter …" at bounding box center [673, 314] width 248 height 158
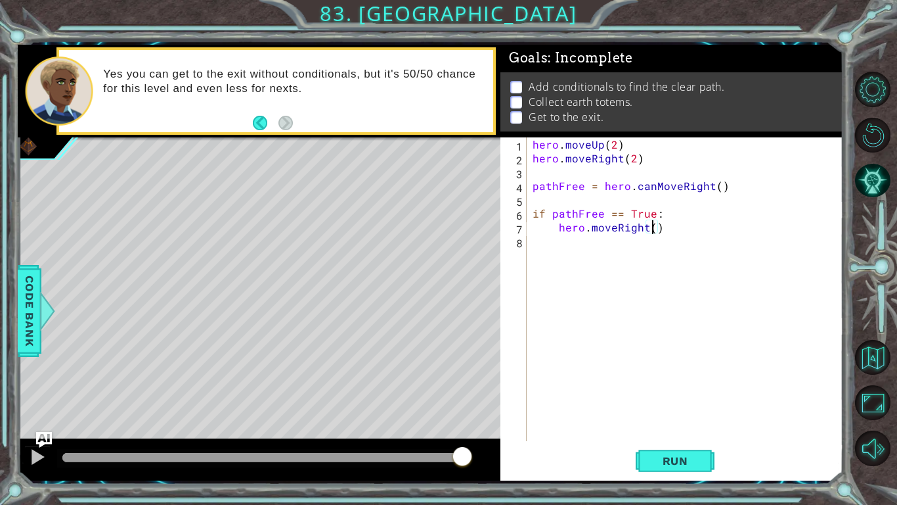
type textarea "hero.moveRight(2)"
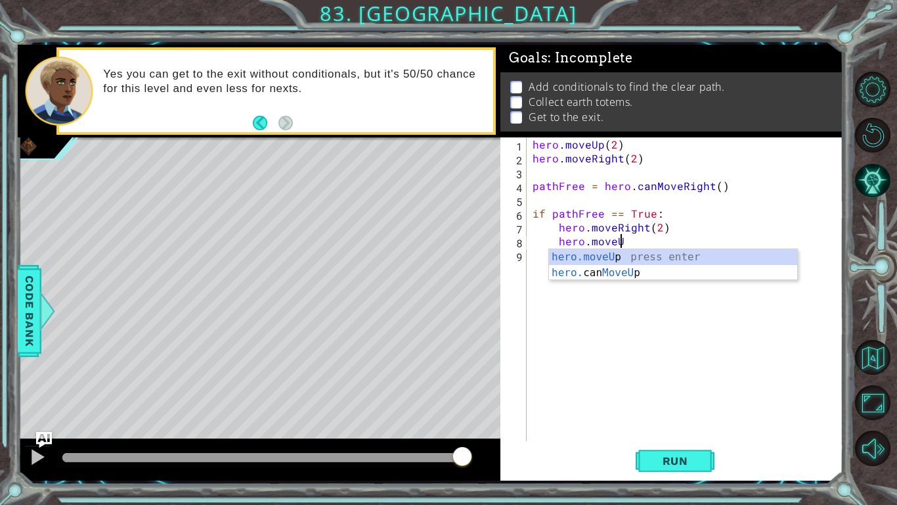
scroll to position [0, 5]
click at [646, 251] on div "hero.moveUp press enter hero. can MoveUp press enter" at bounding box center [673, 280] width 248 height 63
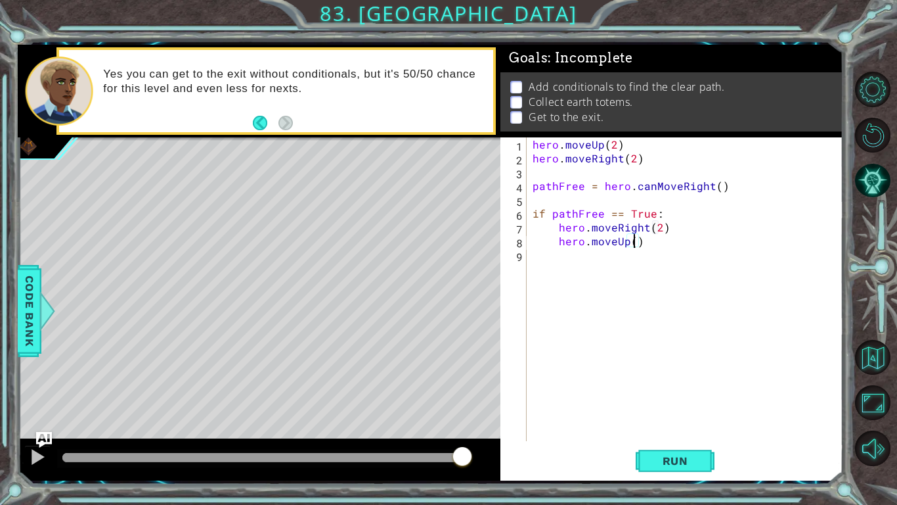
type textarea "hero.moveUp(2)"
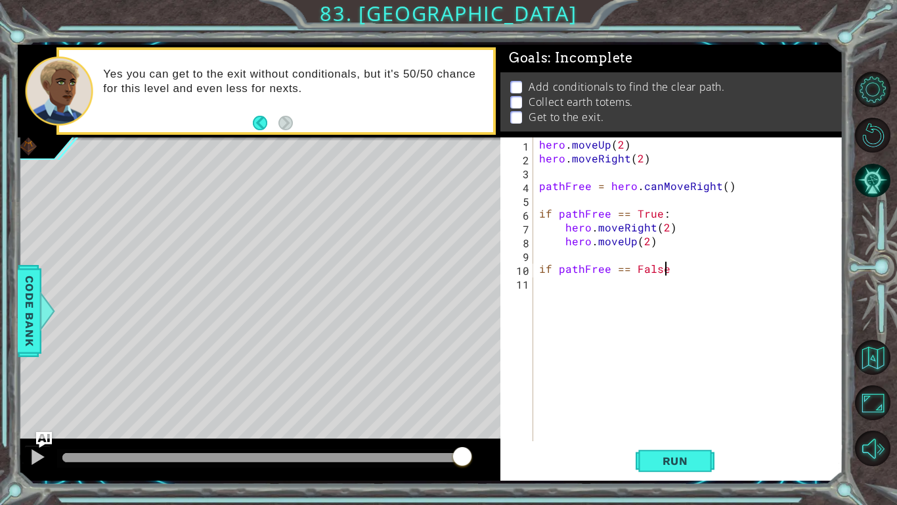
scroll to position [0, 8]
type textarea "if pathFree == False:"
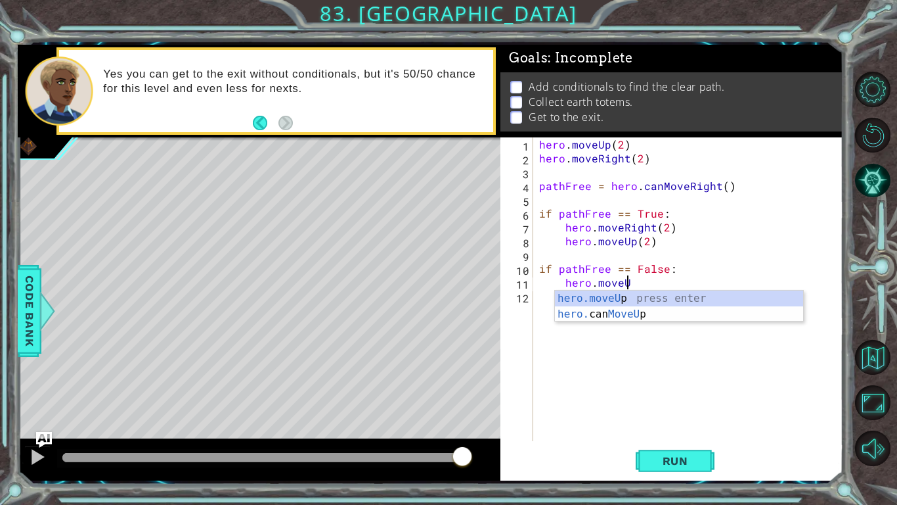
scroll to position [0, 5]
click at [637, 292] on div "hero.moveUp press enter hero. can MoveUp press enter" at bounding box center [679, 321] width 248 height 63
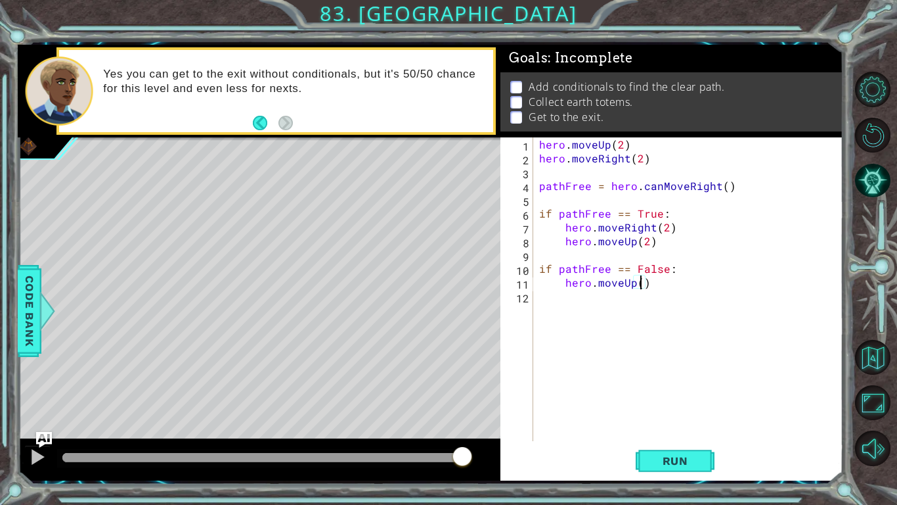
type textarea "hero.moveUp(2)"
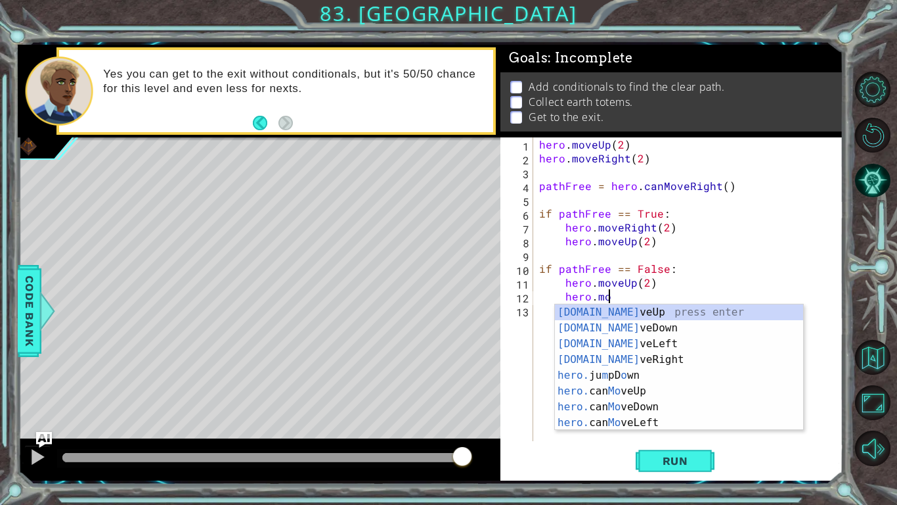
scroll to position [0, 4]
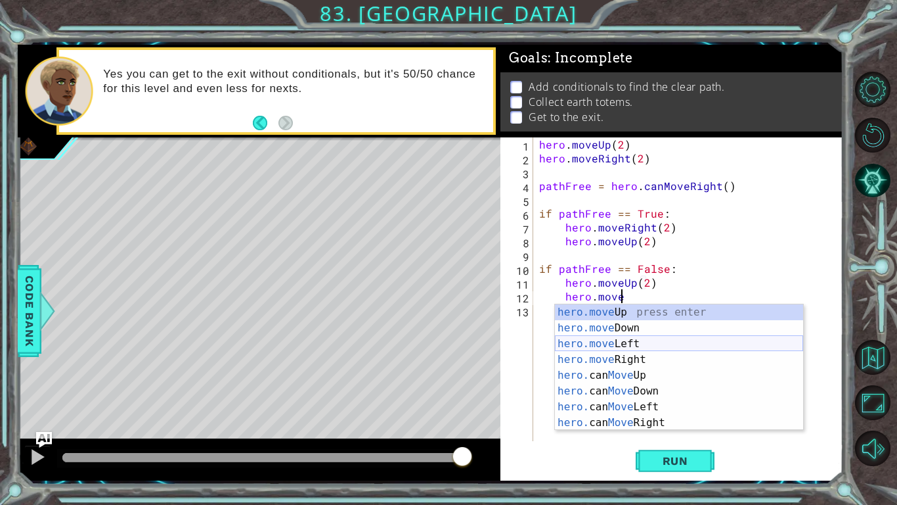
click at [700, 348] on div "hero.move Up press enter hero.move Down press enter hero.move Left press enter …" at bounding box center [679, 383] width 248 height 158
click at [702, 355] on div "hero.move Up press enter hero.move Down press enter hero.move Left press enter …" at bounding box center [679, 383] width 248 height 158
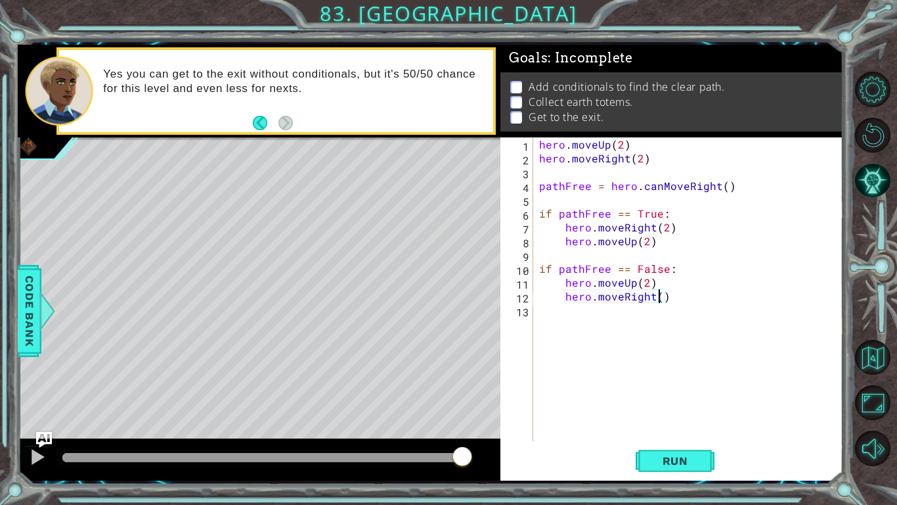
type textarea "hero.moveRight(2)"
click at [650, 393] on span "Run" at bounding box center [676, 460] width 52 height 13
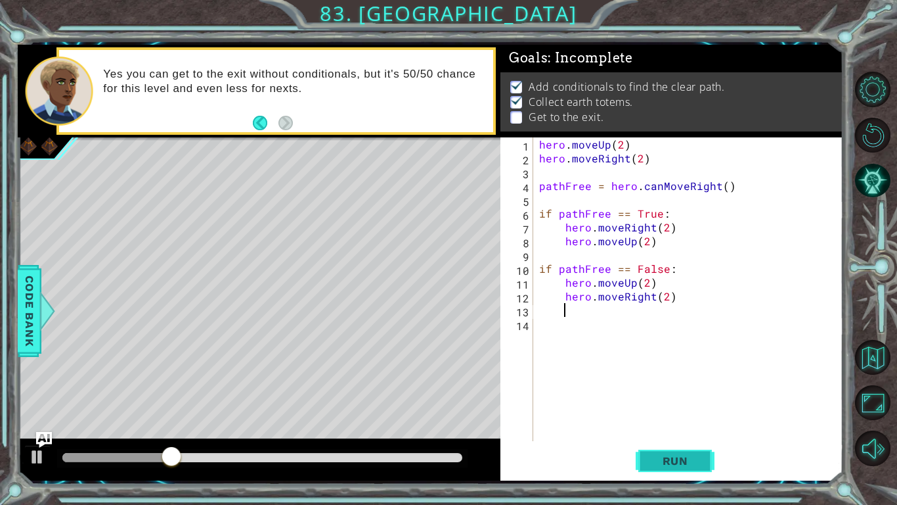
scroll to position [0, 2]
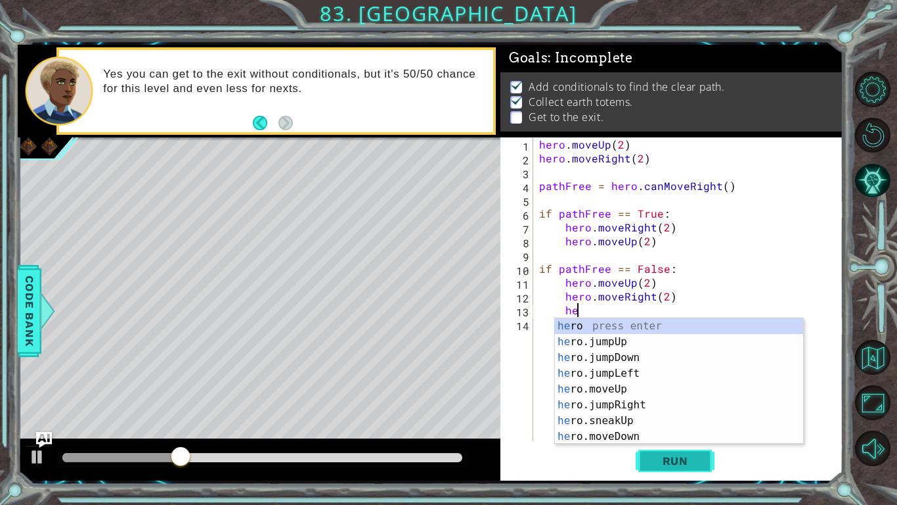
type textarea "h"
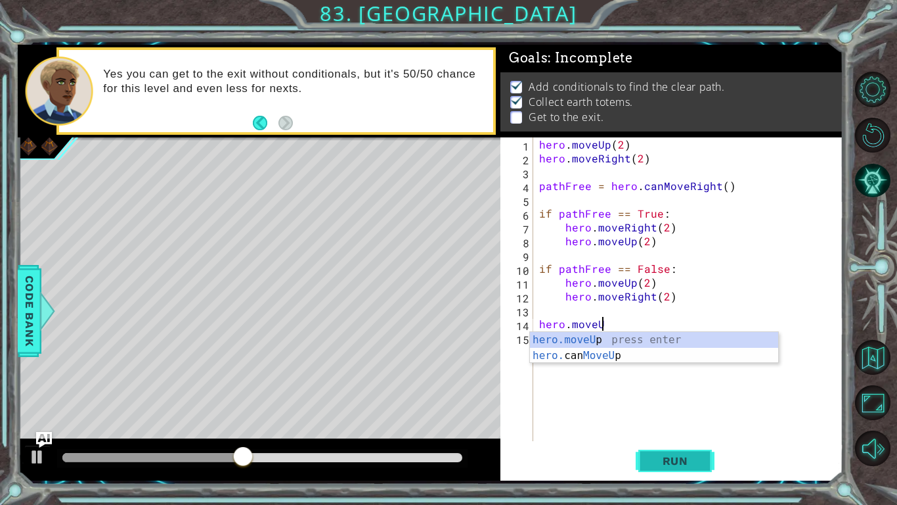
scroll to position [0, 4]
click at [593, 335] on div "hero.moveUp press enter hero. can MoveUp press enter" at bounding box center [654, 363] width 248 height 63
type textarea "hero.moveUp(1)"
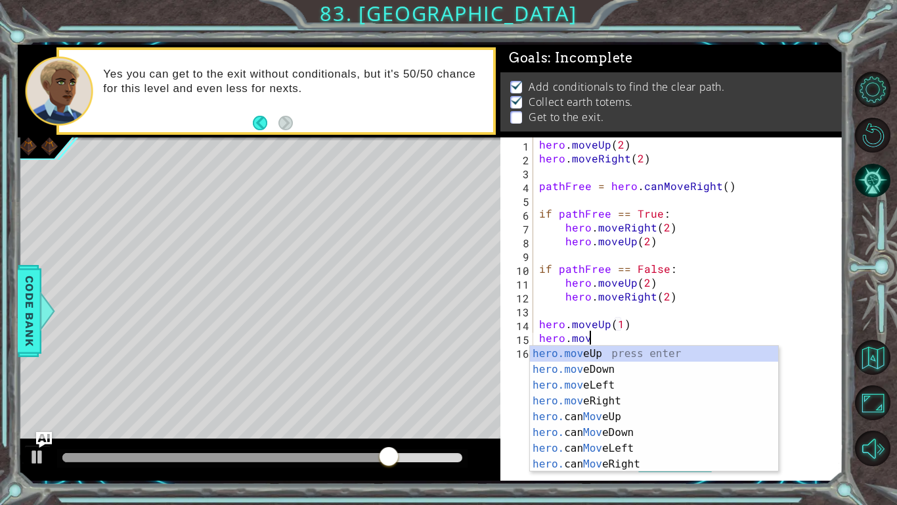
scroll to position [0, 3]
click at [631, 393] on div "hero.move Up press enter hero.move Down press enter hero.move Left press enter …" at bounding box center [654, 425] width 248 height 158
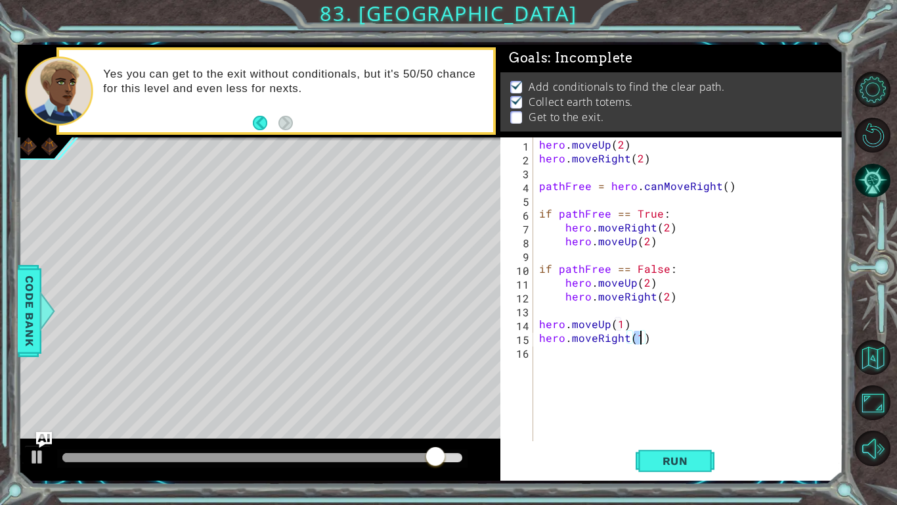
click at [665, 344] on div "hero . moveUp ( 2 ) hero . moveRight ( 2 ) pathFree = hero . canMoveRight ( ) i…" at bounding box center [692, 302] width 310 height 331
type textarea "hero.moveRight(1)"
click at [689, 393] on span "Run" at bounding box center [676, 460] width 52 height 13
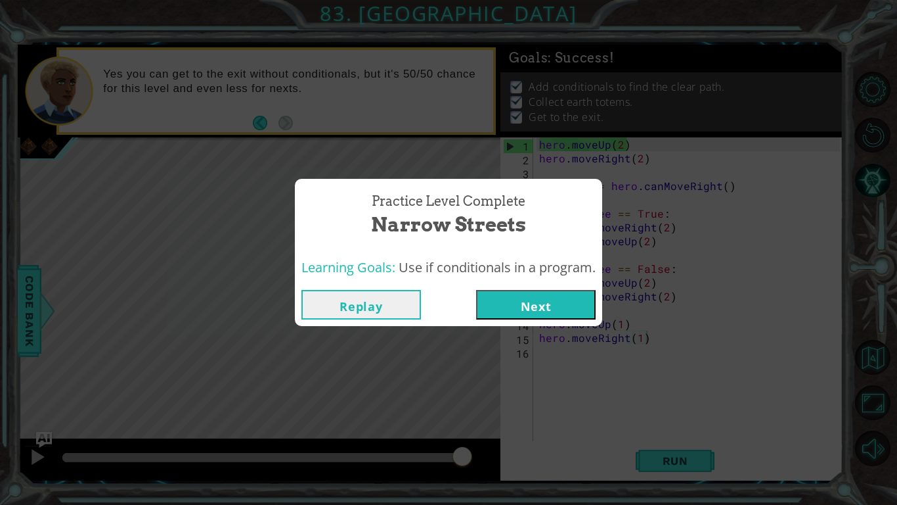
click at [528, 293] on button "Next" at bounding box center [536, 305] width 120 height 30
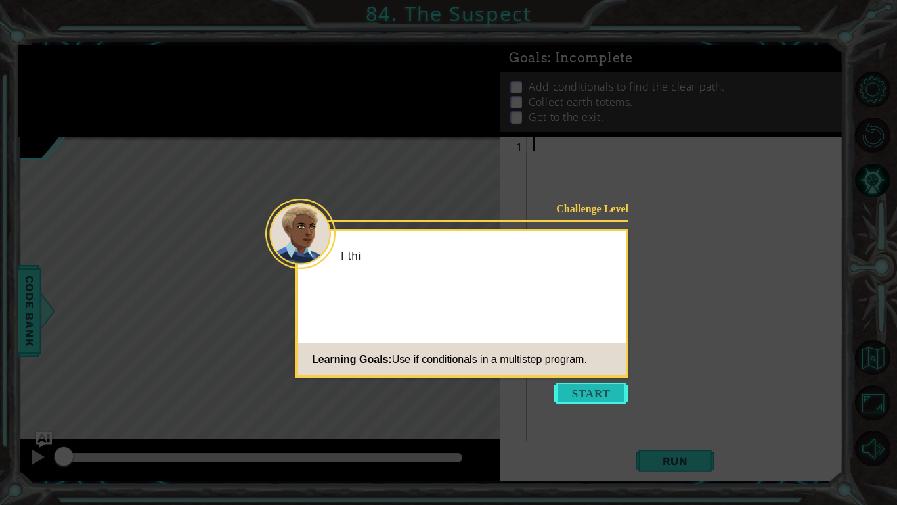
click at [585, 393] on button "Start" at bounding box center [591, 392] width 75 height 21
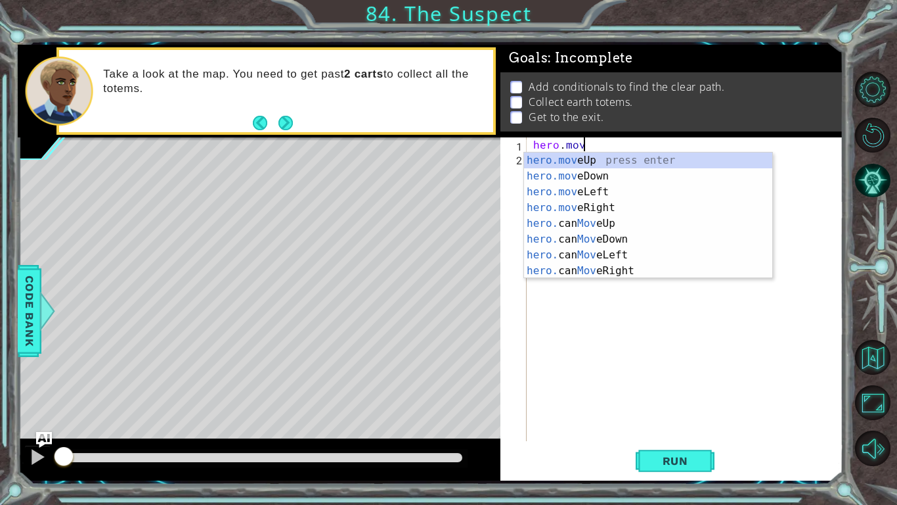
scroll to position [0, 3]
click at [615, 203] on div "hero.move Up press enter hero.move Down press enter hero.move Left press enter …" at bounding box center [648, 231] width 248 height 158
type textarea "hero.moveRight(1)"
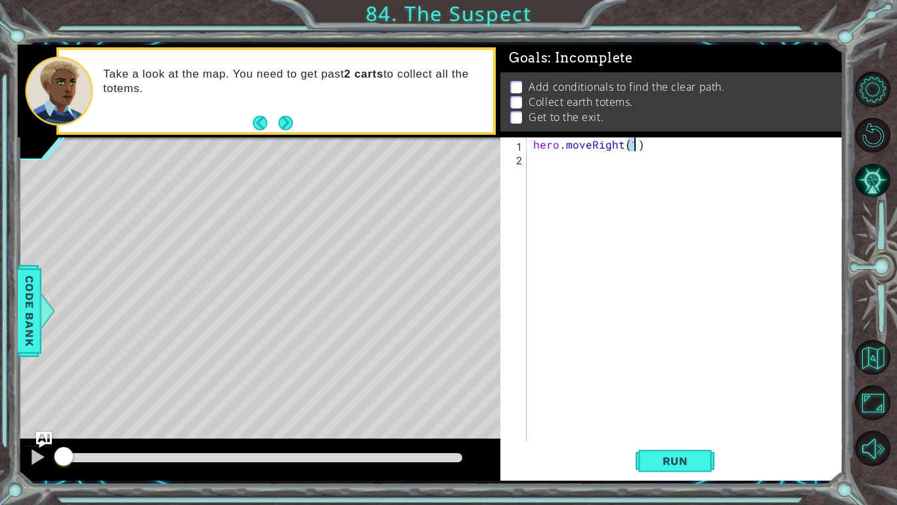
click at [646, 148] on div "hero . moveRight ( 1 )" at bounding box center [689, 302] width 316 height 331
type textarea "p"
type textarea "i"
type textarea "P"
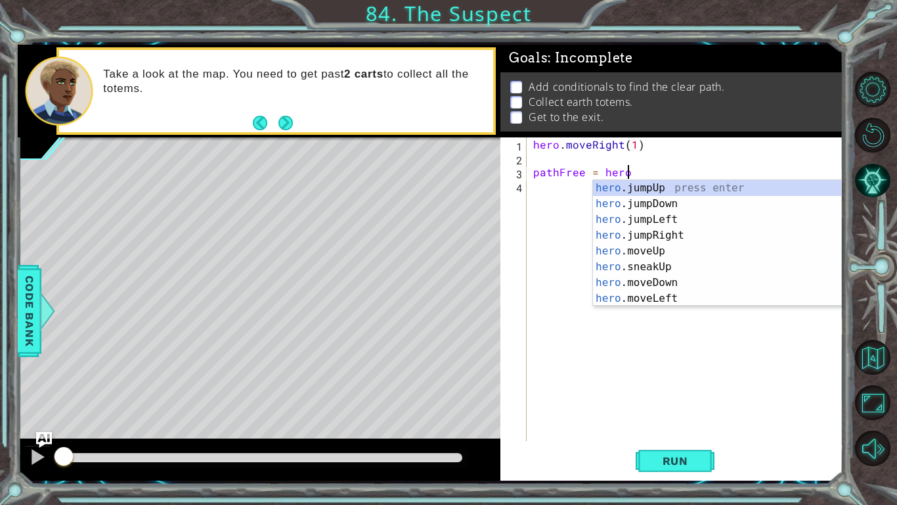
scroll to position [0, 5]
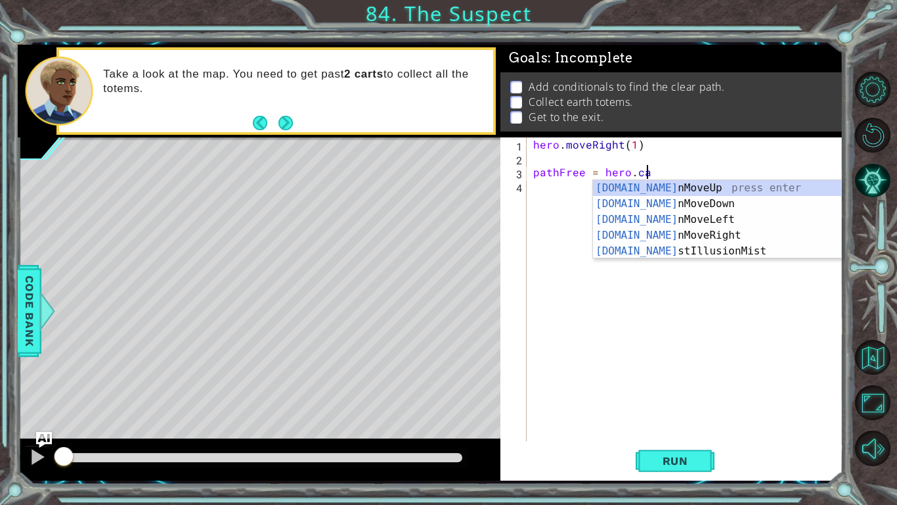
type textarea "pathFree = hero.can"
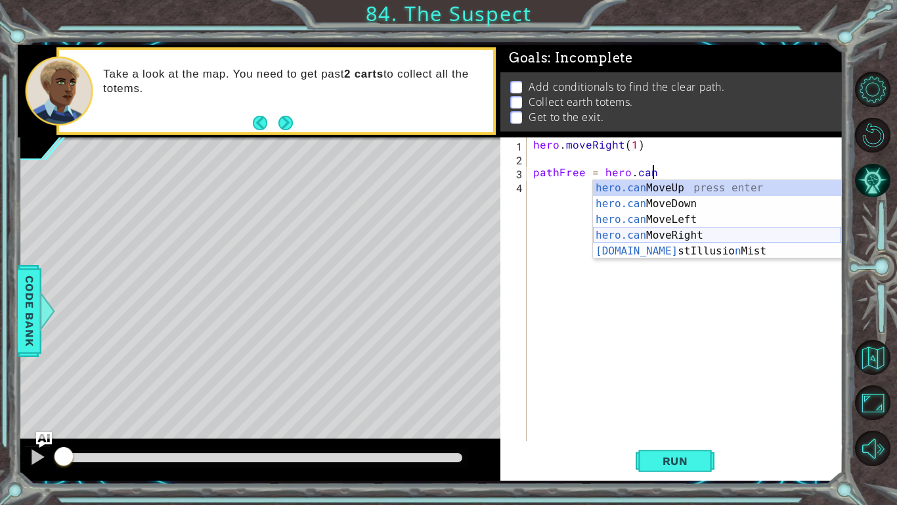
click at [717, 229] on div "hero.can MoveUp press enter hero.can MoveDown press enter hero.can MoveLeft pre…" at bounding box center [717, 235] width 248 height 110
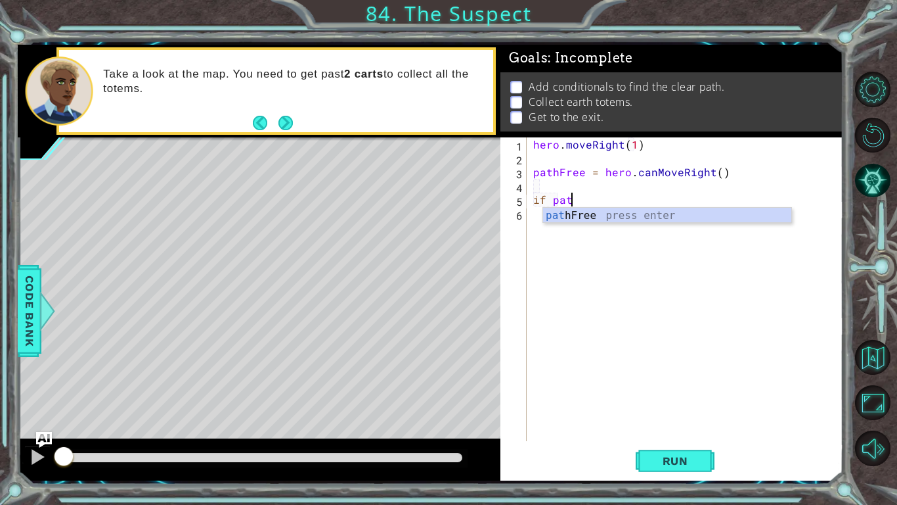
scroll to position [0, 2]
click at [702, 212] on div "path Free press enter" at bounding box center [667, 231] width 248 height 47
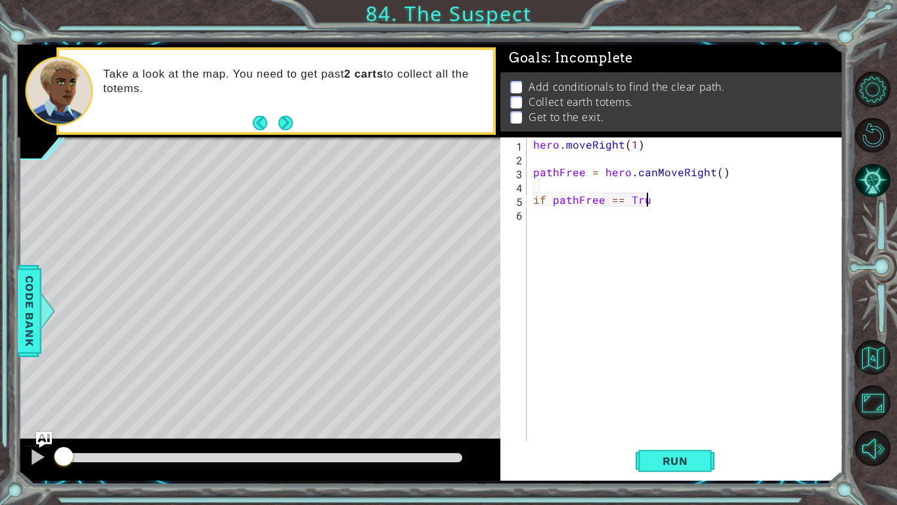
scroll to position [0, 7]
type textarea "if pathFree == True:"
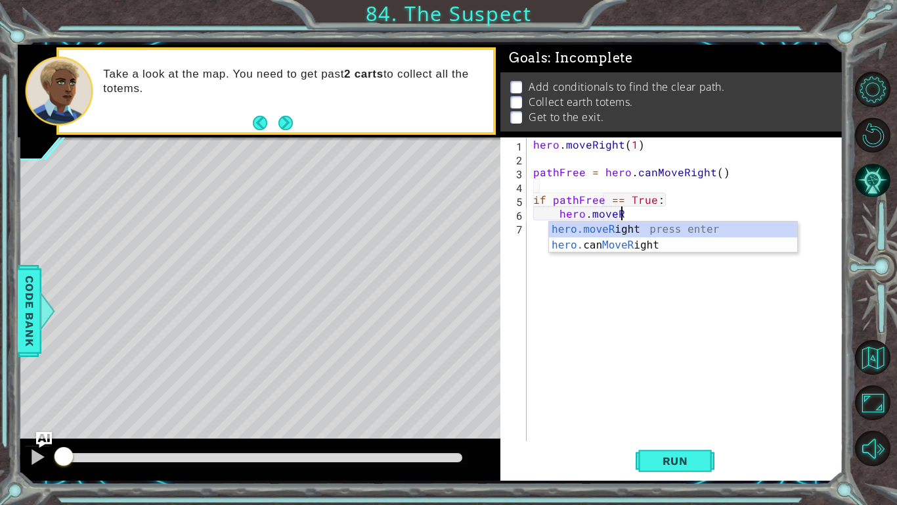
scroll to position [0, 5]
click at [662, 219] on div "hero . moveRight ( 1 ) pathFree = hero . canMoveRight ( ) if pathFree == True :…" at bounding box center [689, 302] width 316 height 331
click at [658, 228] on div "hero.moveRight press enter hero. can MoveRight press enter" at bounding box center [673, 252] width 248 height 63
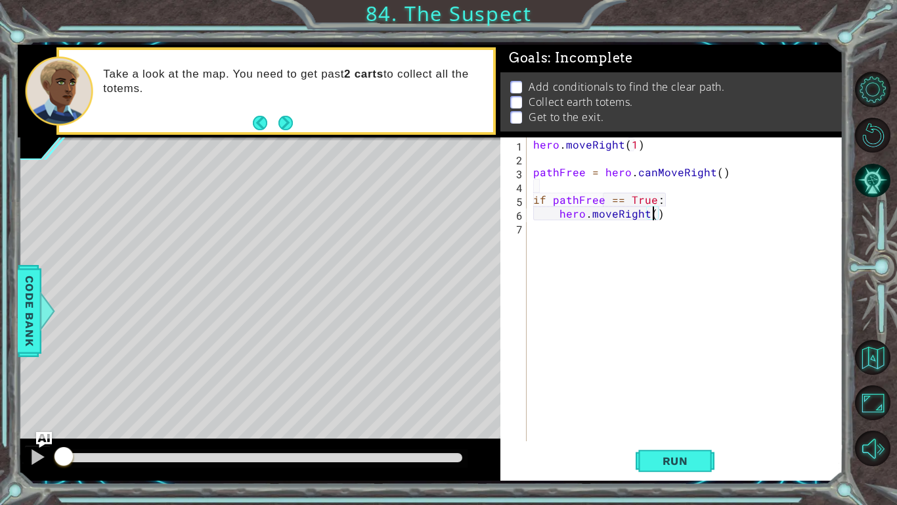
type textarea "hero.moveRight(2)"
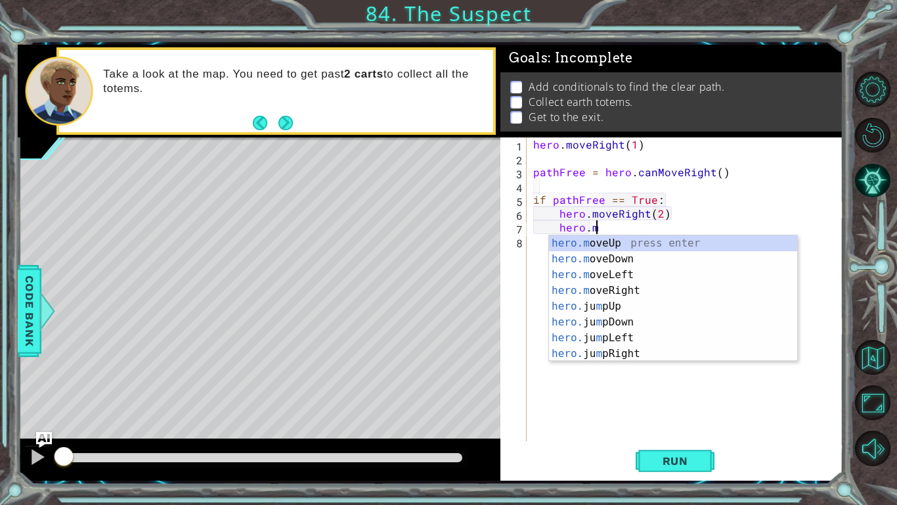
scroll to position [0, 3]
click at [657, 217] on div "hero . moveRight ( 1 ) pathFree = hero . canMoveRight ( ) if pathFree == True :…" at bounding box center [689, 302] width 316 height 331
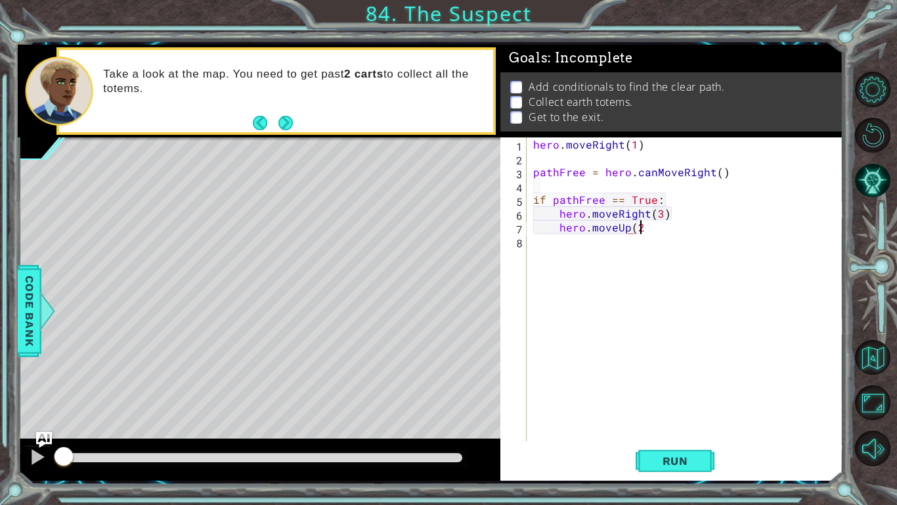
scroll to position [0, 6]
type textarea "hero.moveUp(2)"
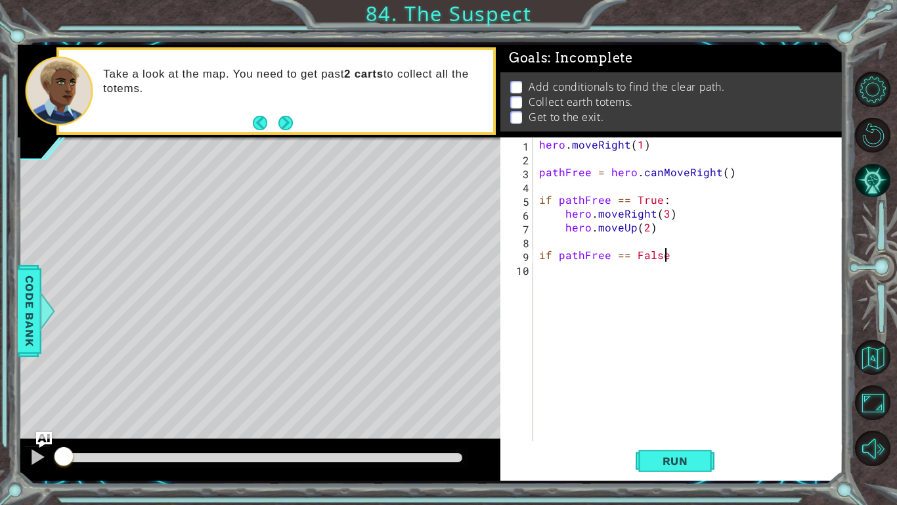
scroll to position [0, 7]
type textarea "if pathFree == False:"
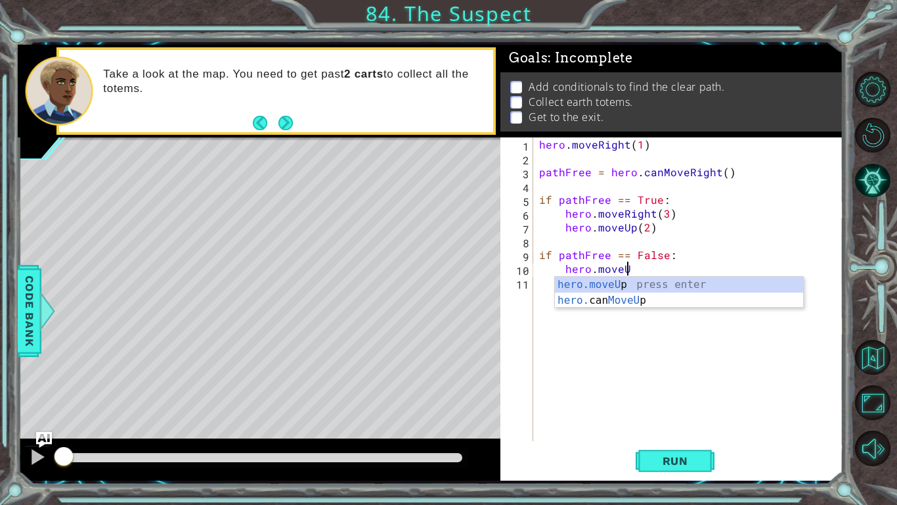
scroll to position [0, 5]
click at [619, 282] on div "hero.moveUp press enter hero. can MoveUp press enter" at bounding box center [679, 308] width 248 height 63
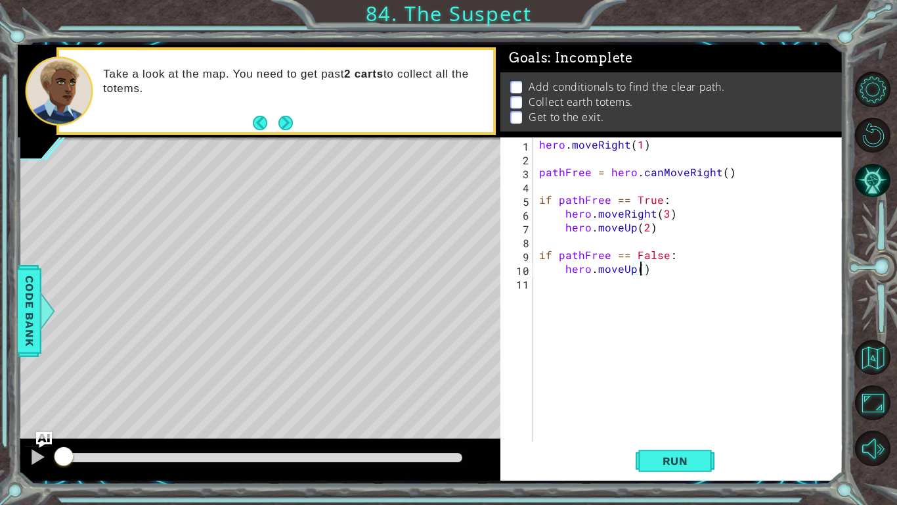
type textarea "hero.moveUp(2)"
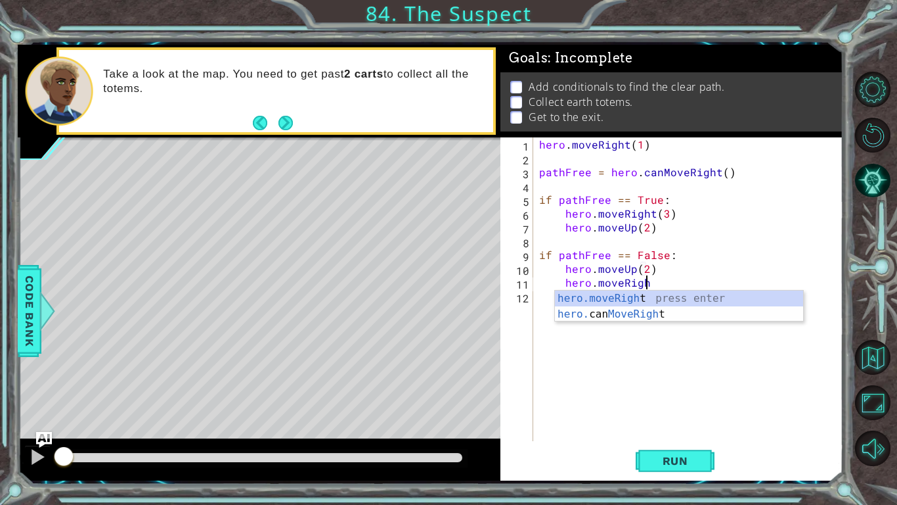
scroll to position [0, 6]
click at [645, 294] on div "hero.moveRight press enter hero. can MoveRight press enter" at bounding box center [679, 321] width 248 height 63
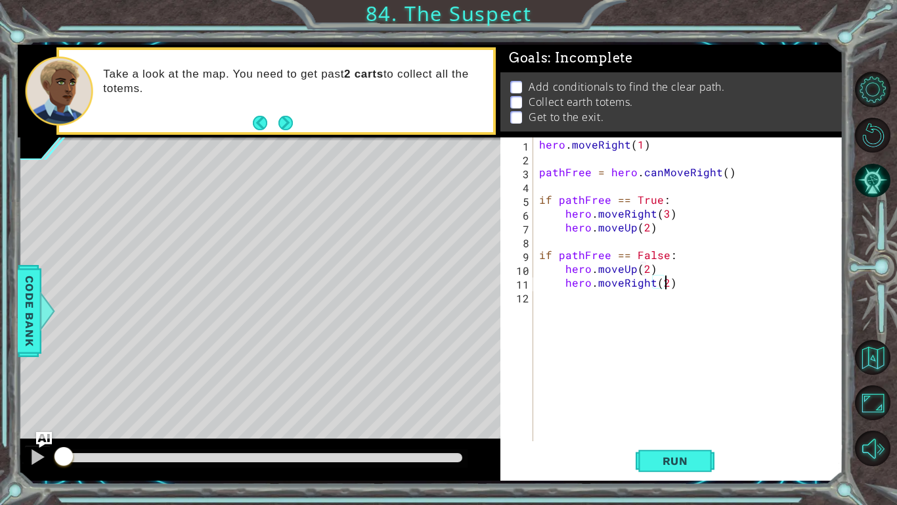
scroll to position [0, 7]
type textarea "hero.moveRight(3)"
click at [663, 393] on span "Run" at bounding box center [676, 460] width 52 height 13
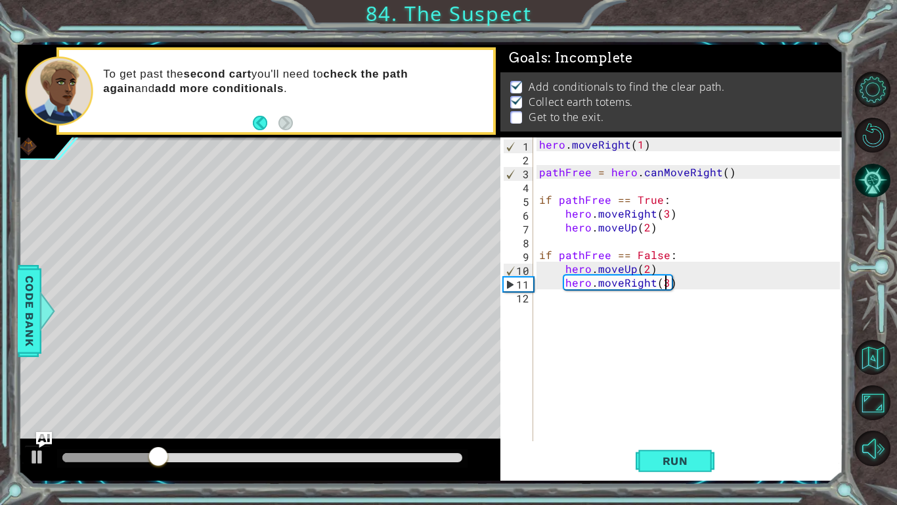
click at [704, 282] on div "hero . moveRight ( 1 ) pathFree = hero . canMoveRight ( ) if pathFree == True :…" at bounding box center [692, 302] width 310 height 331
drag, startPoint x: 539, startPoint y: 201, endPoint x: 698, endPoint y: 198, distance: 159.0
click at [698, 198] on div "hero . moveRight ( 1 ) pathFree = hero . canMoveRight ( ) if pathFree == True :…" at bounding box center [692, 302] width 310 height 331
type textarea "if pathFree == True:"
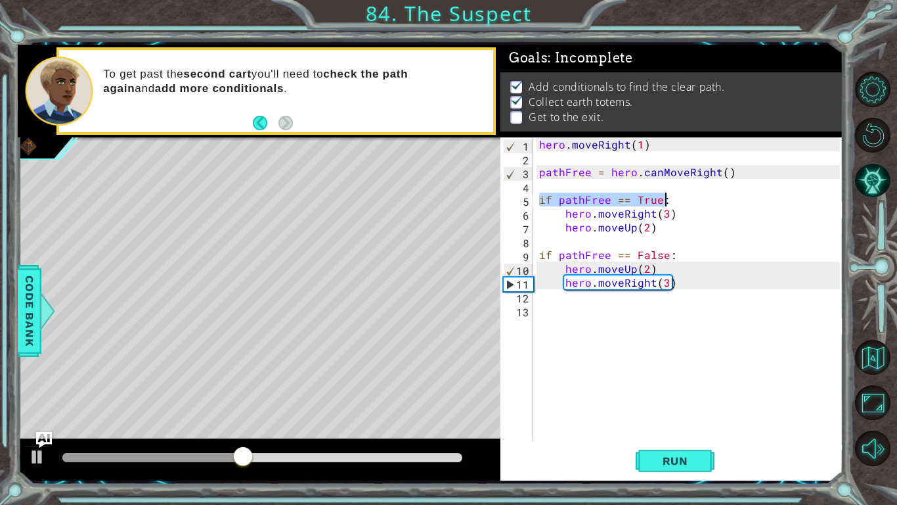
click at [675, 326] on div "hero . moveRight ( 1 ) pathFree = hero . canMoveRight ( ) if pathFree == True :…" at bounding box center [692, 302] width 310 height 331
paste textarea "if pathFree == True:"
type textarea "if pathFree == True:"
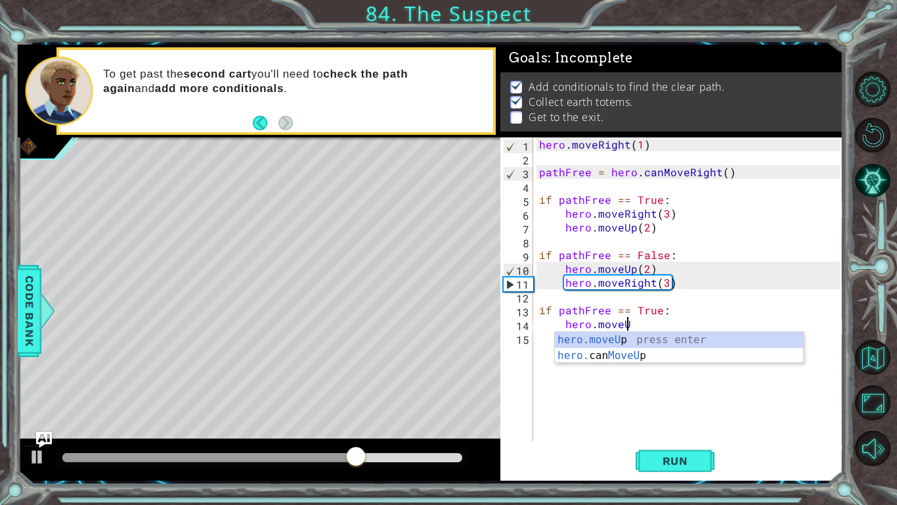
scroll to position [0, 5]
click at [782, 339] on div "hero.moveUp press enter hero. can MoveUp press enter" at bounding box center [679, 363] width 248 height 63
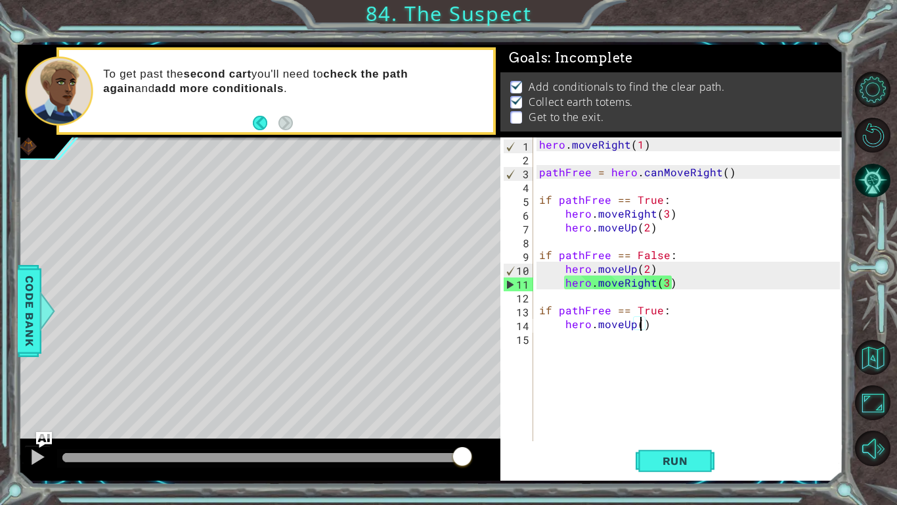
type textarea "hero.moveUp(2)"
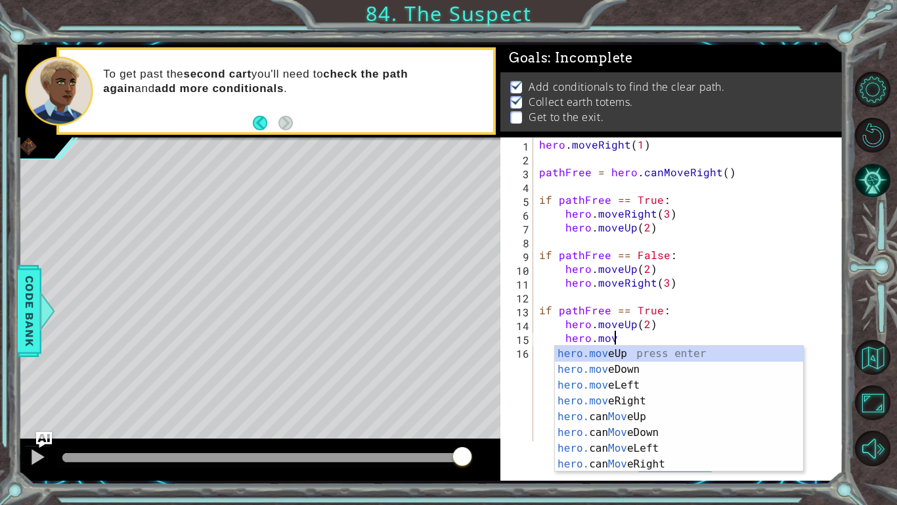
scroll to position [0, 4]
click at [685, 393] on div "hero.move Up press enter hero.move Down press enter hero.move Left press enter …" at bounding box center [679, 425] width 248 height 158
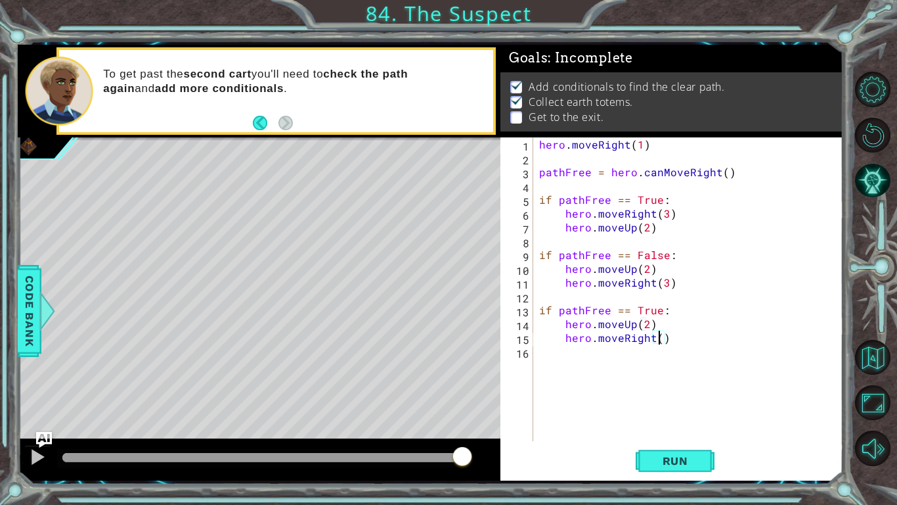
type textarea "hero.moveRight(3)"
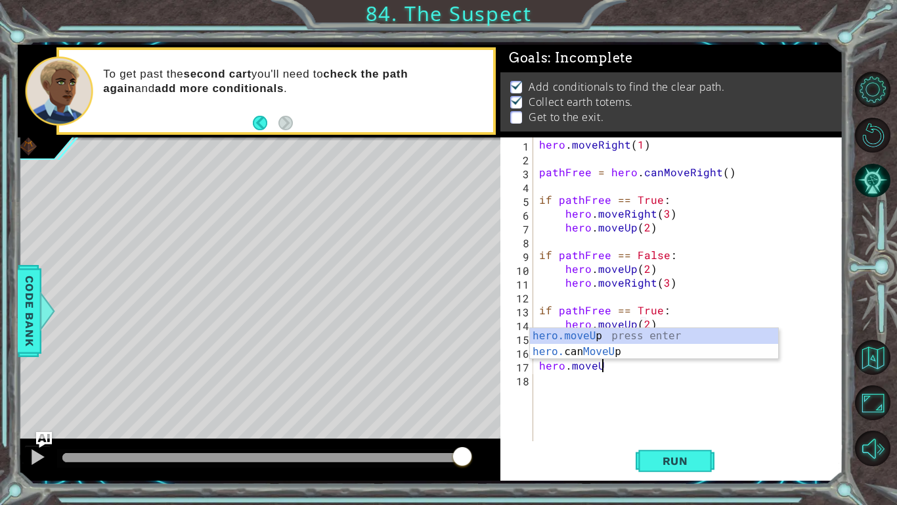
scroll to position [0, 3]
click at [694, 338] on div "hero.moveUp press enter hero. can MoveUp press enter" at bounding box center [654, 359] width 248 height 63
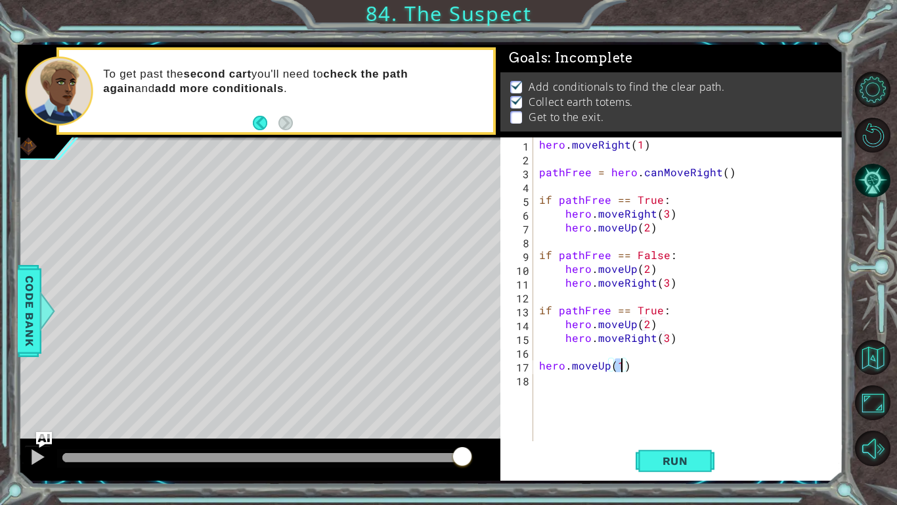
click at [703, 370] on div "hero . moveRight ( 1 ) pathFree = hero . canMoveRight ( ) if pathFree == True :…" at bounding box center [692, 302] width 310 height 331
click at [685, 393] on span "Run" at bounding box center [676, 460] width 52 height 13
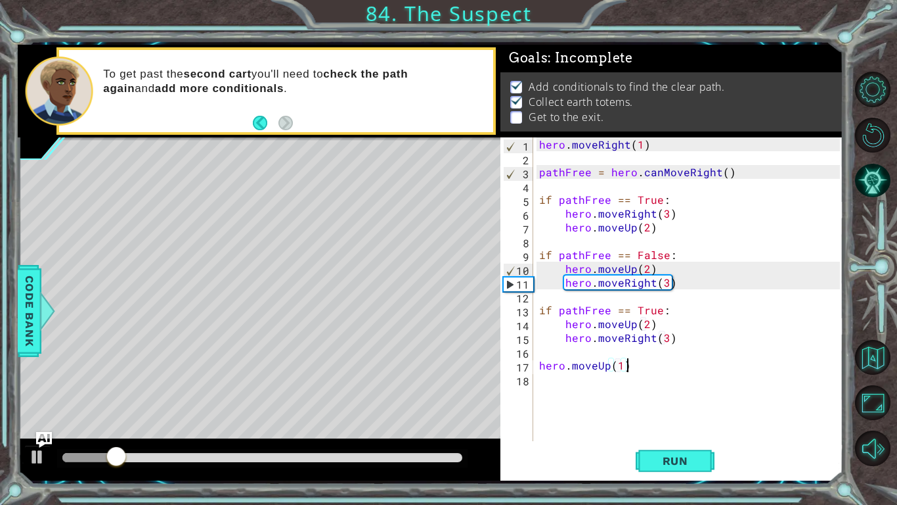
click at [680, 334] on div "hero . moveRight ( 1 ) pathFree = hero . canMoveRight ( ) if pathFree == True :…" at bounding box center [692, 302] width 310 height 331
type textarea "hero.moveRight(3)"
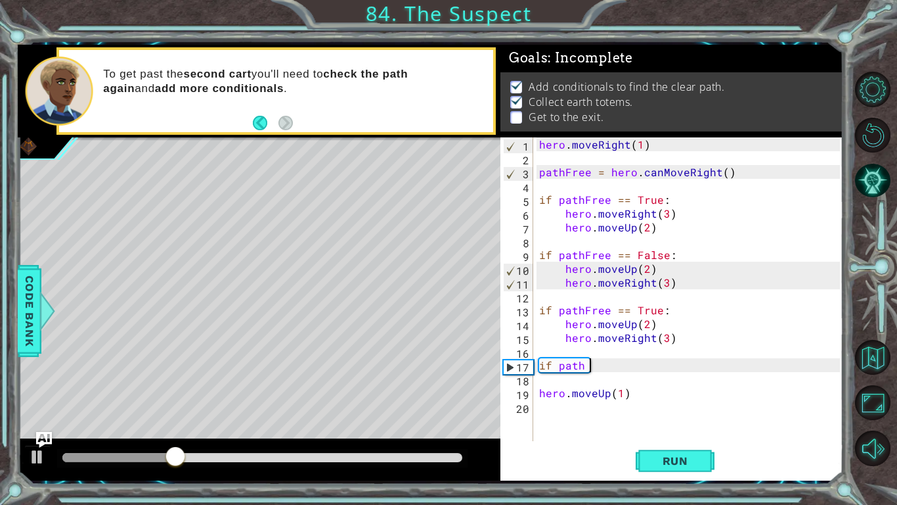
scroll to position [0, 2]
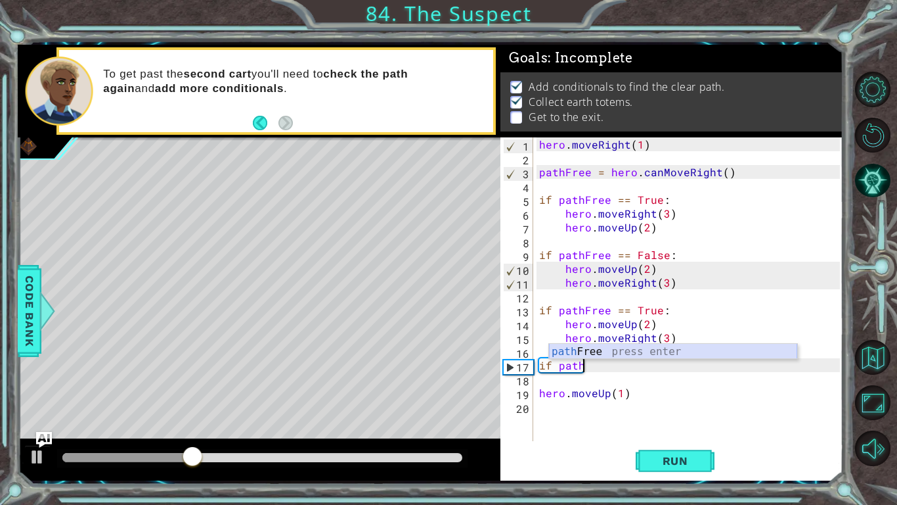
click at [752, 348] on div "path Free press enter" at bounding box center [673, 367] width 248 height 47
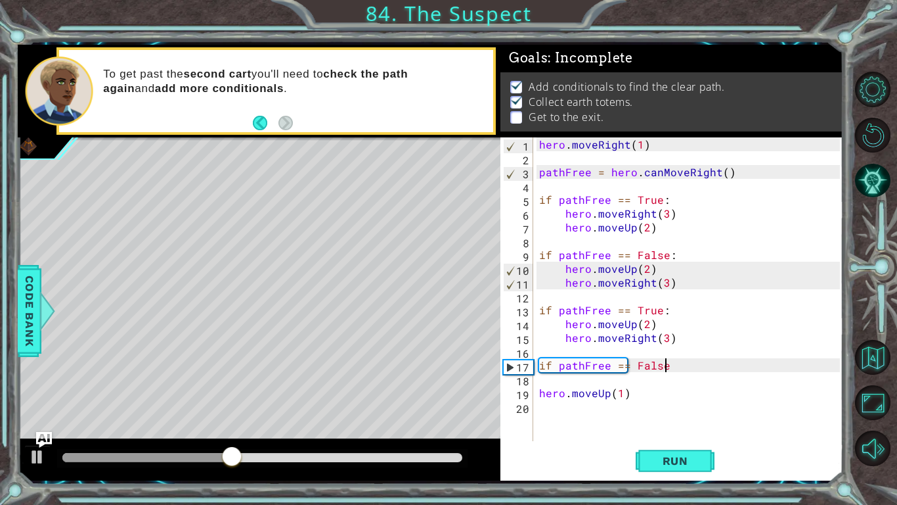
scroll to position [0, 7]
type textarea "if pathFree == False:"
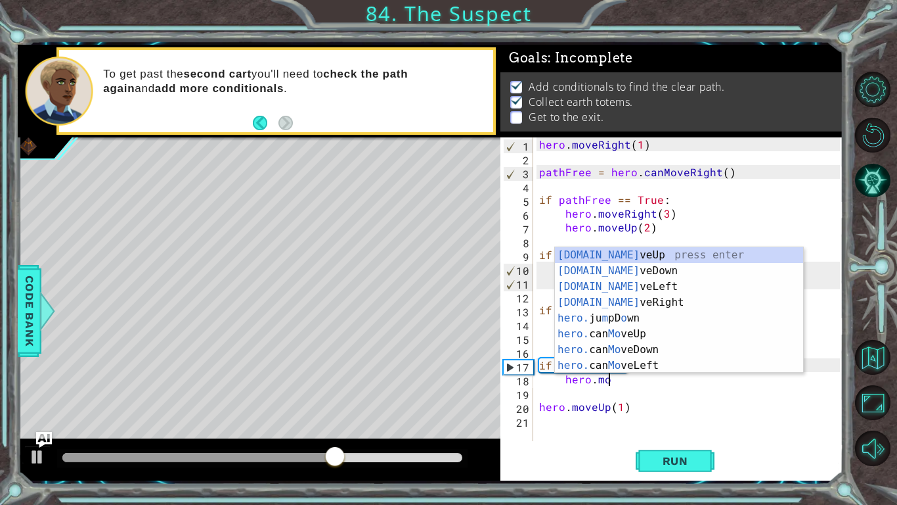
scroll to position [0, 4]
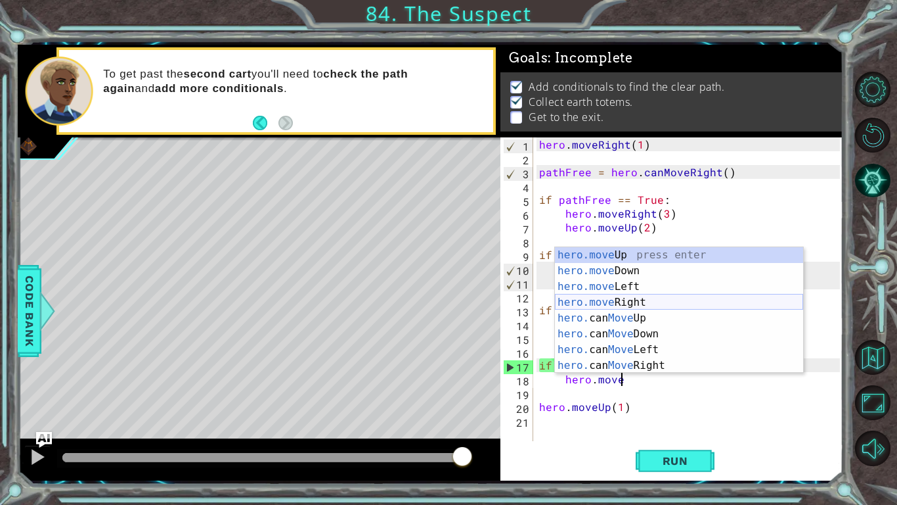
click at [727, 302] on div "hero.move Up press enter hero.move Down press enter hero.move Left press enter …" at bounding box center [679, 326] width 248 height 158
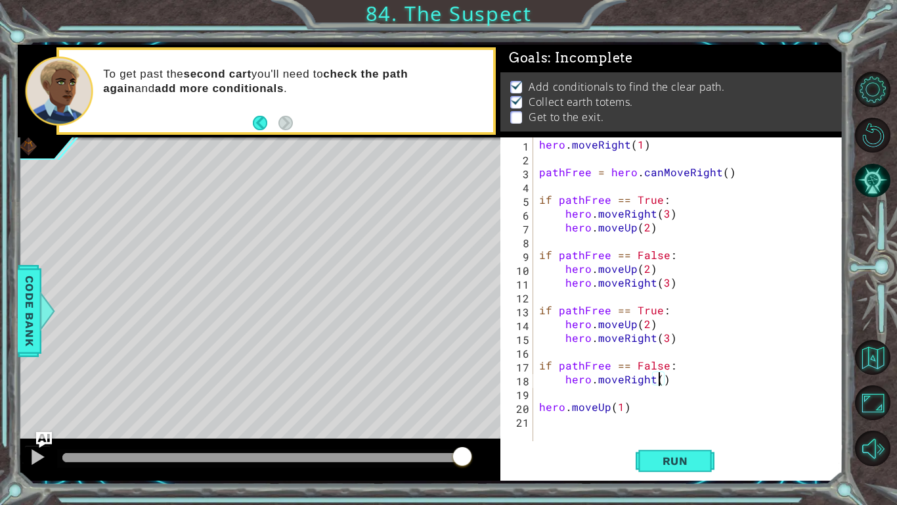
type textarea "hero.moveRight(2)"
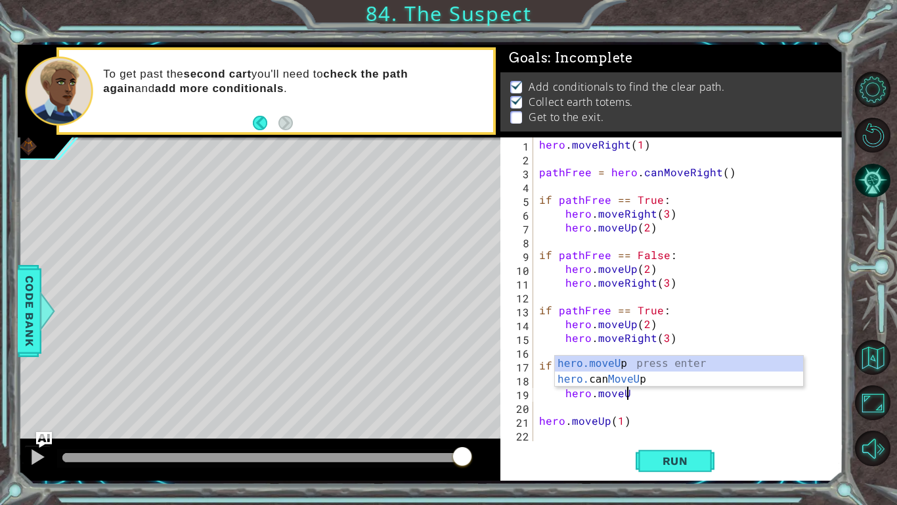
scroll to position [0, 5]
click at [733, 361] on div "hero.moveUp press enter hero. can MoveUp press enter" at bounding box center [679, 386] width 248 height 63
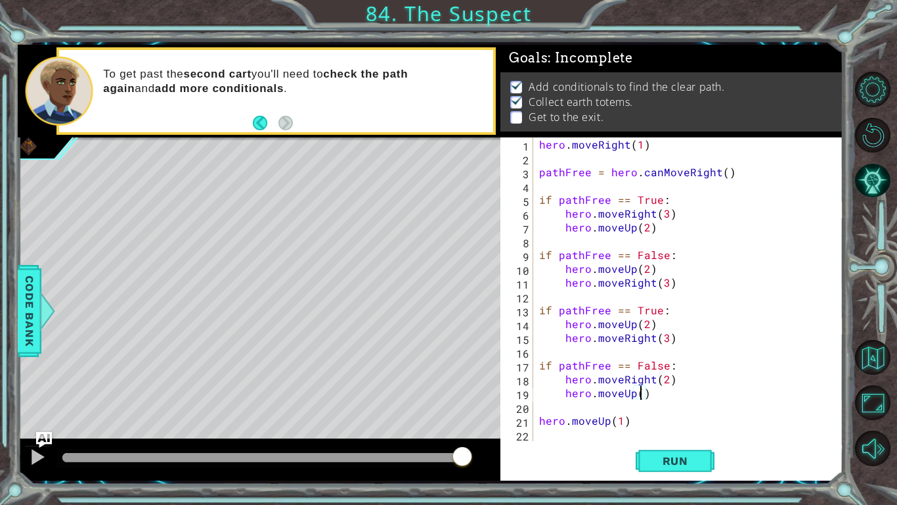
scroll to position [0, 6]
click at [658, 393] on span "Run" at bounding box center [676, 460] width 52 height 13
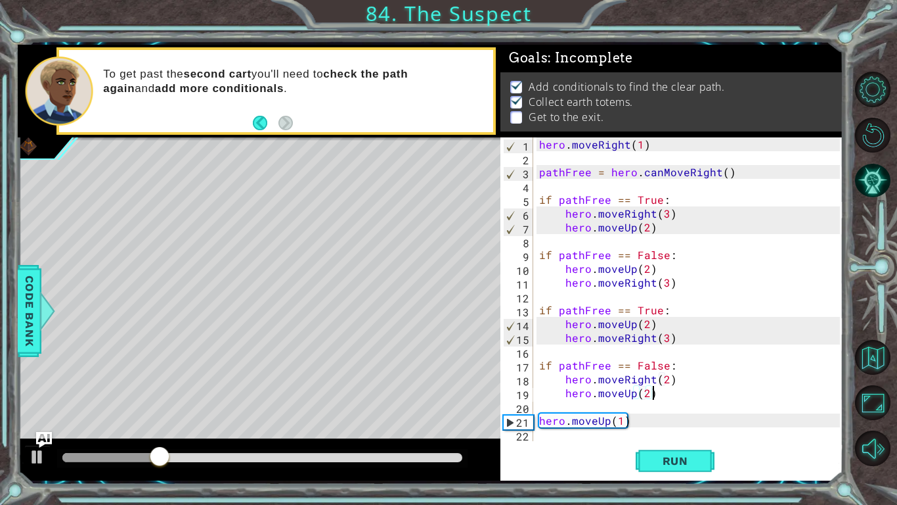
click at [636, 393] on div "hero . moveRight ( 1 ) pathFree = hero . canMoveRight ( ) if pathFree == True :…" at bounding box center [692, 302] width 310 height 331
type textarea "hero.moveUp(1)"
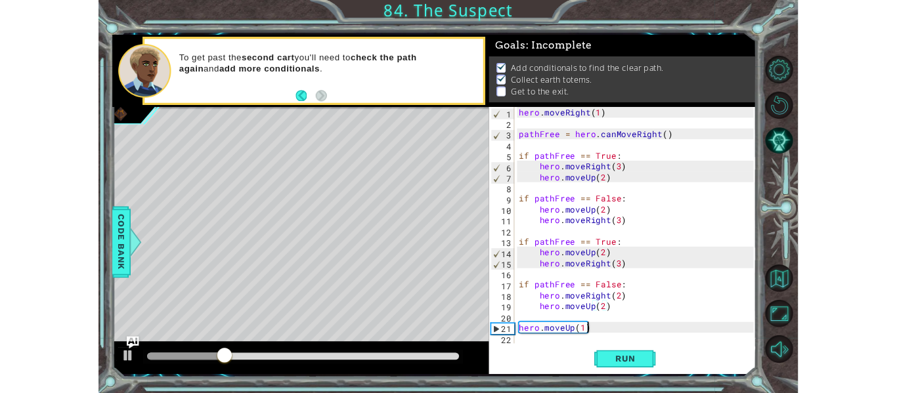
scroll to position [0, 5]
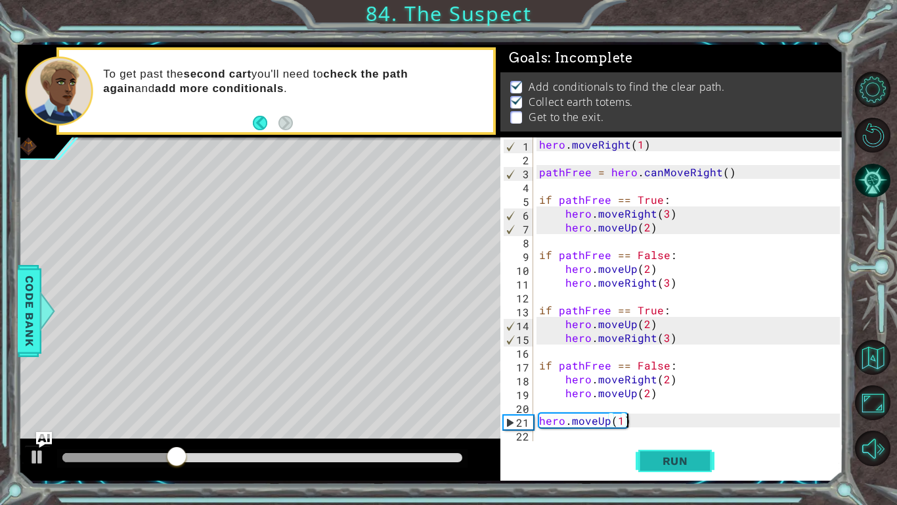
click at [656, 393] on button "Run" at bounding box center [675, 460] width 79 height 34
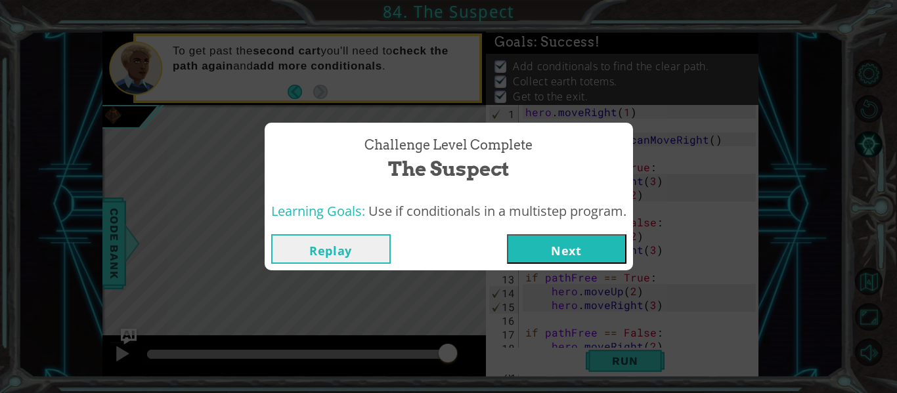
click at [533, 247] on button "Next" at bounding box center [567, 250] width 120 height 30
